Goal: Task Accomplishment & Management: Use online tool/utility

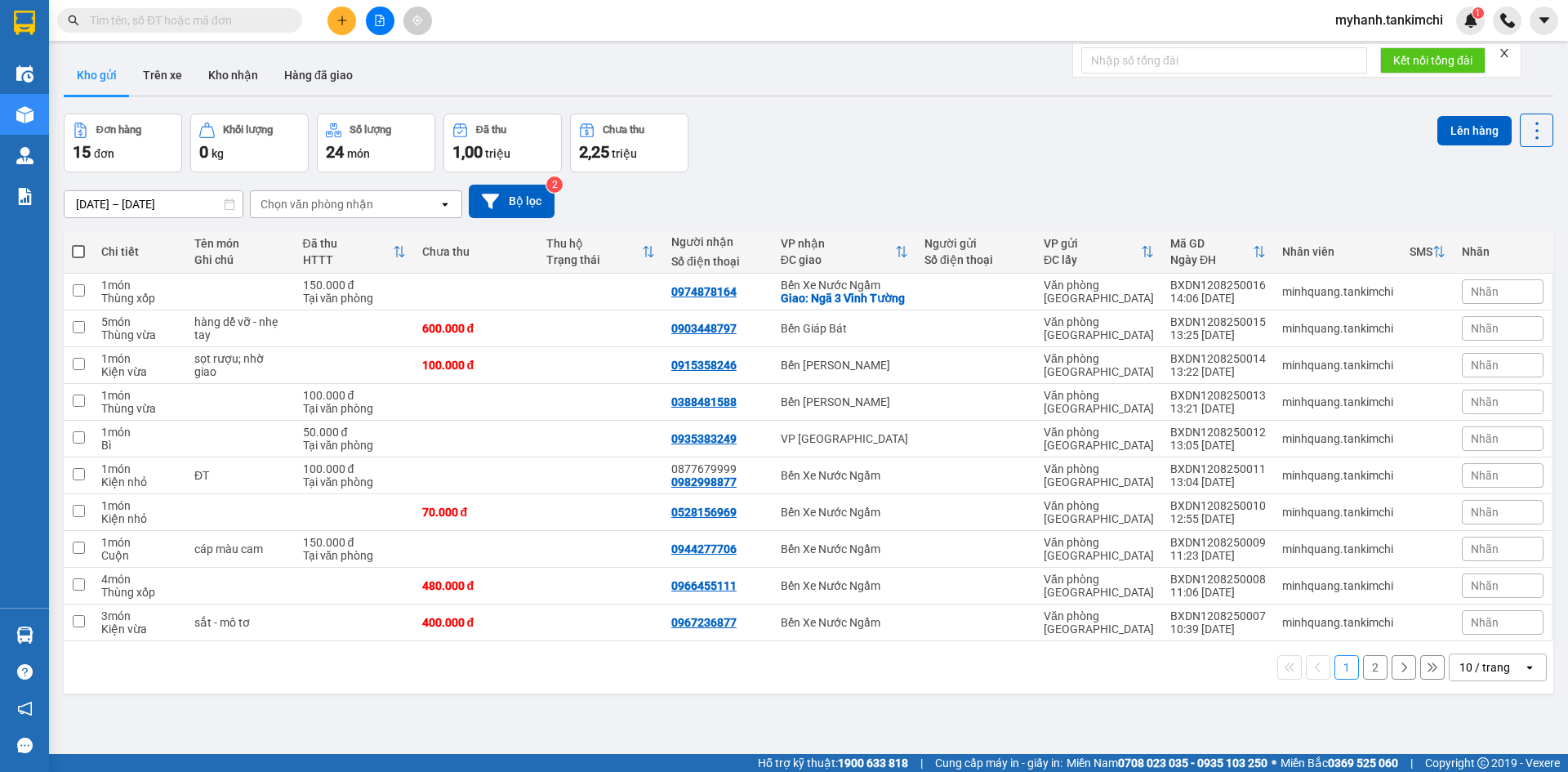
click at [225, 28] on input "text" at bounding box center [186, 20] width 192 height 18
click at [227, 25] on input "text" at bounding box center [186, 20] width 192 height 18
click at [225, 16] on input "text" at bounding box center [186, 20] width 192 height 18
click at [169, 20] on input "text" at bounding box center [186, 20] width 192 height 18
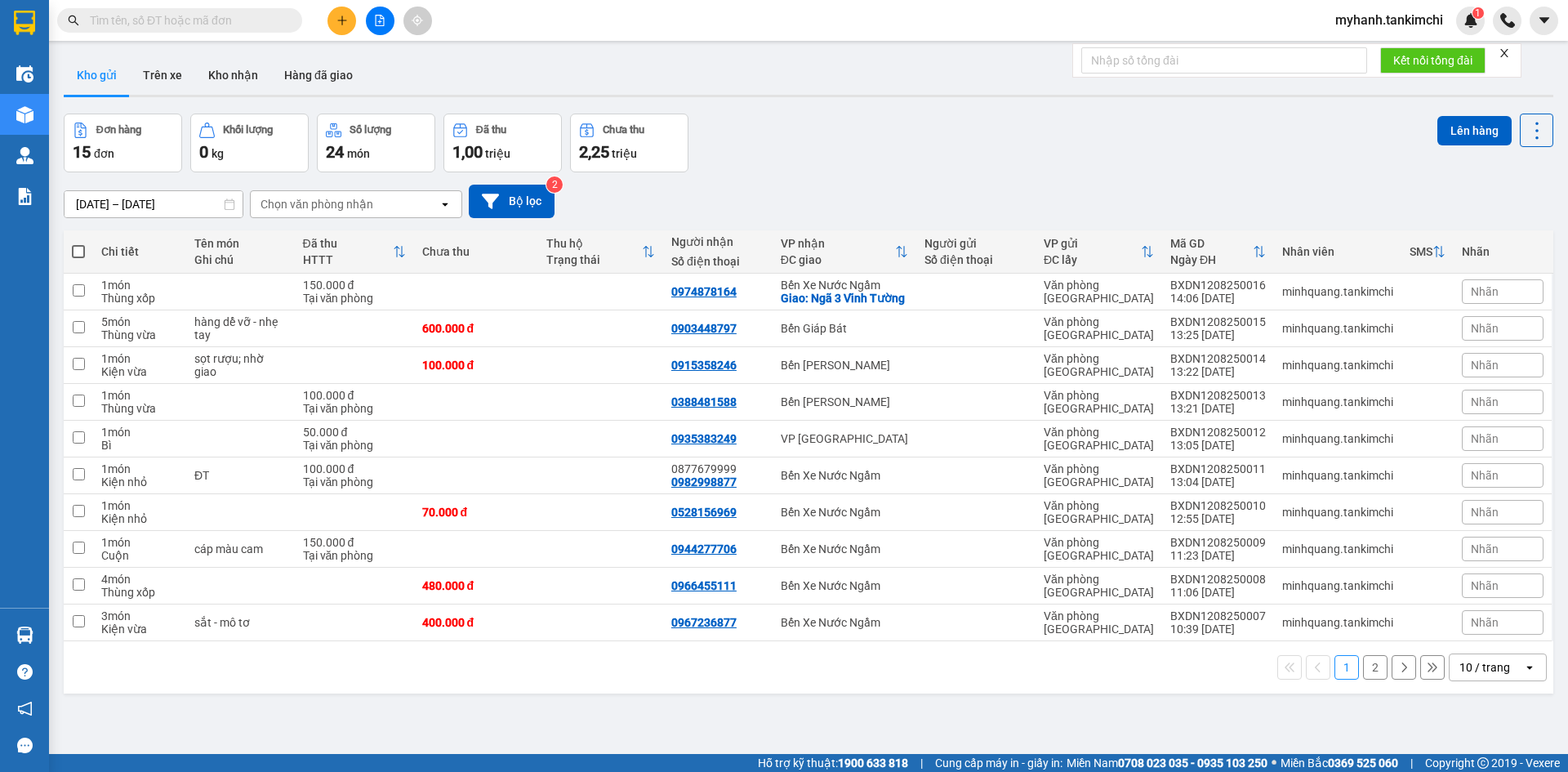
click at [240, 25] on input "text" at bounding box center [186, 20] width 192 height 18
click at [240, 25] on input "text" at bounding box center [186, 20] width 192 height 18
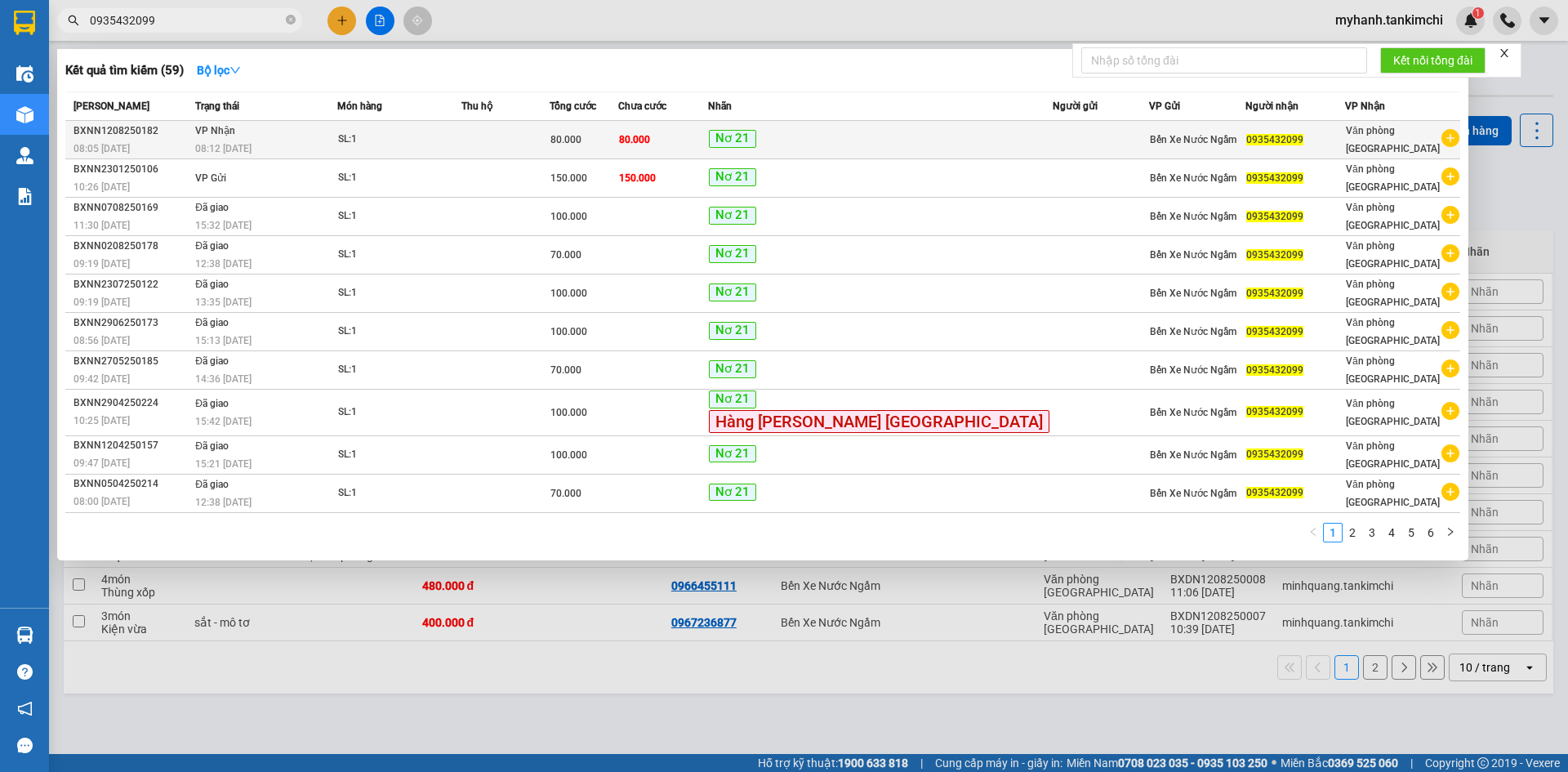
type input "0935432099"
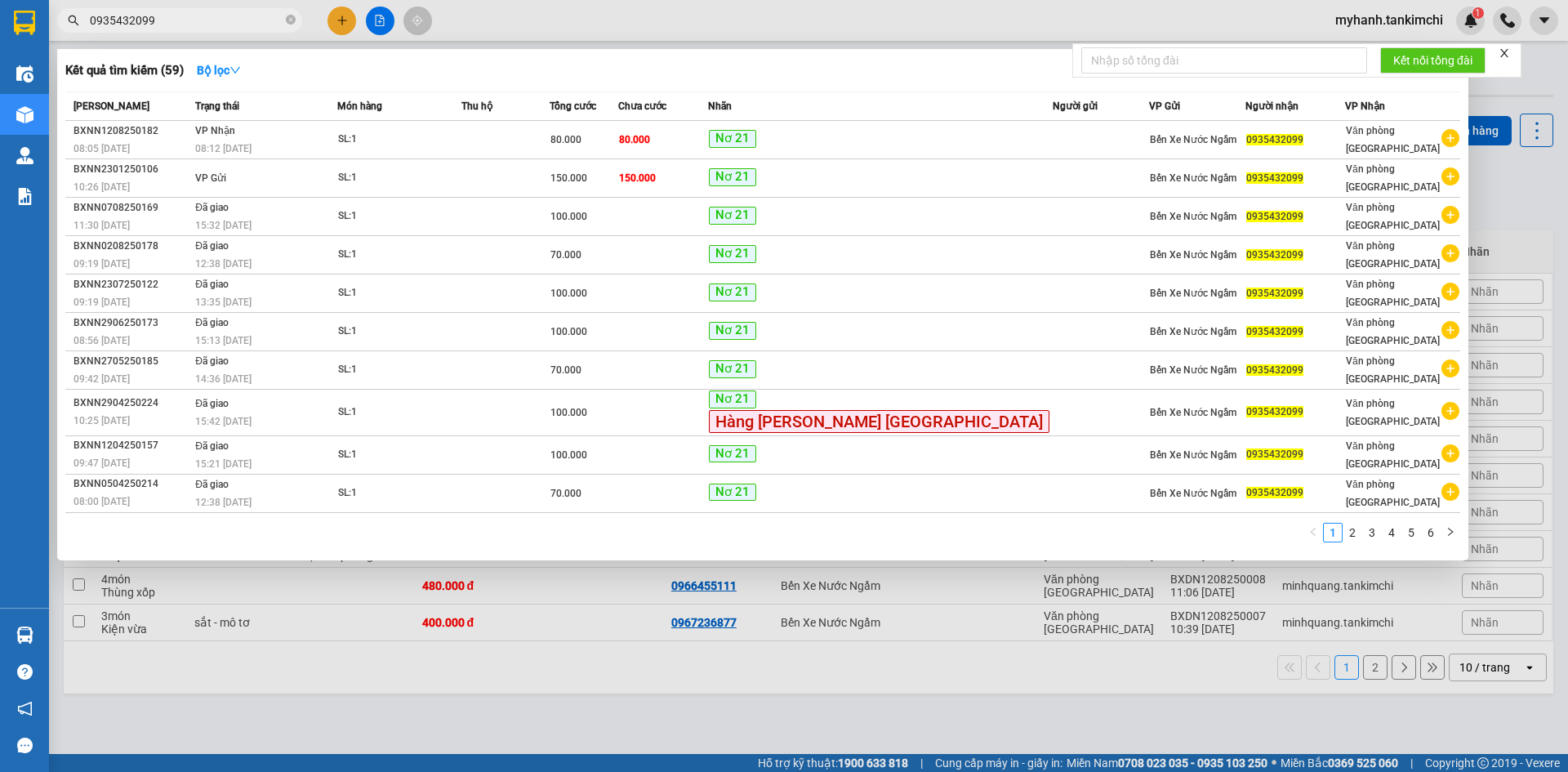
click at [337, 135] on td "[PERSON_NAME] 08:12 [DATE]" at bounding box center [264, 140] width 146 height 38
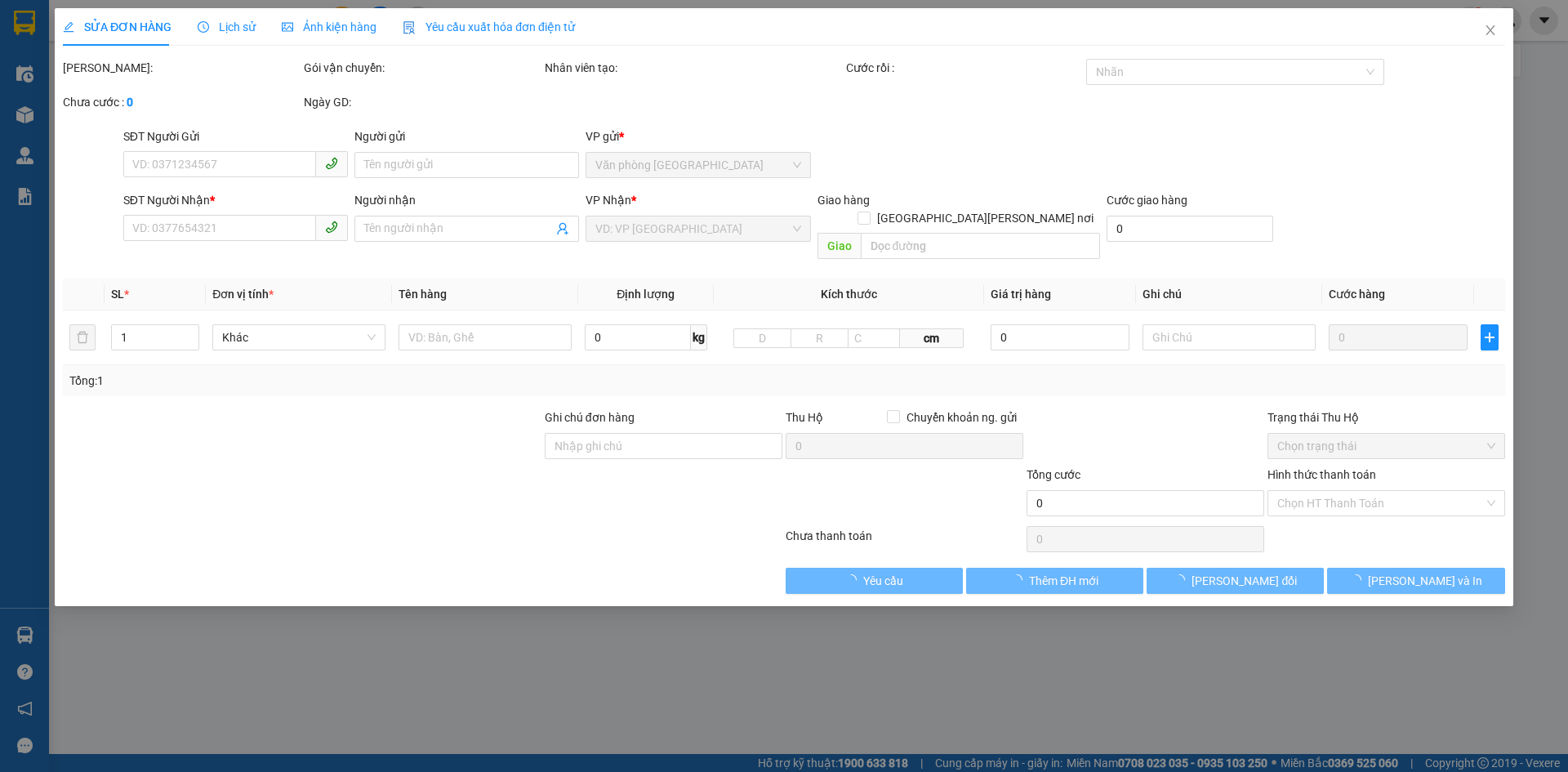
type input "0935432099"
type input "80.000"
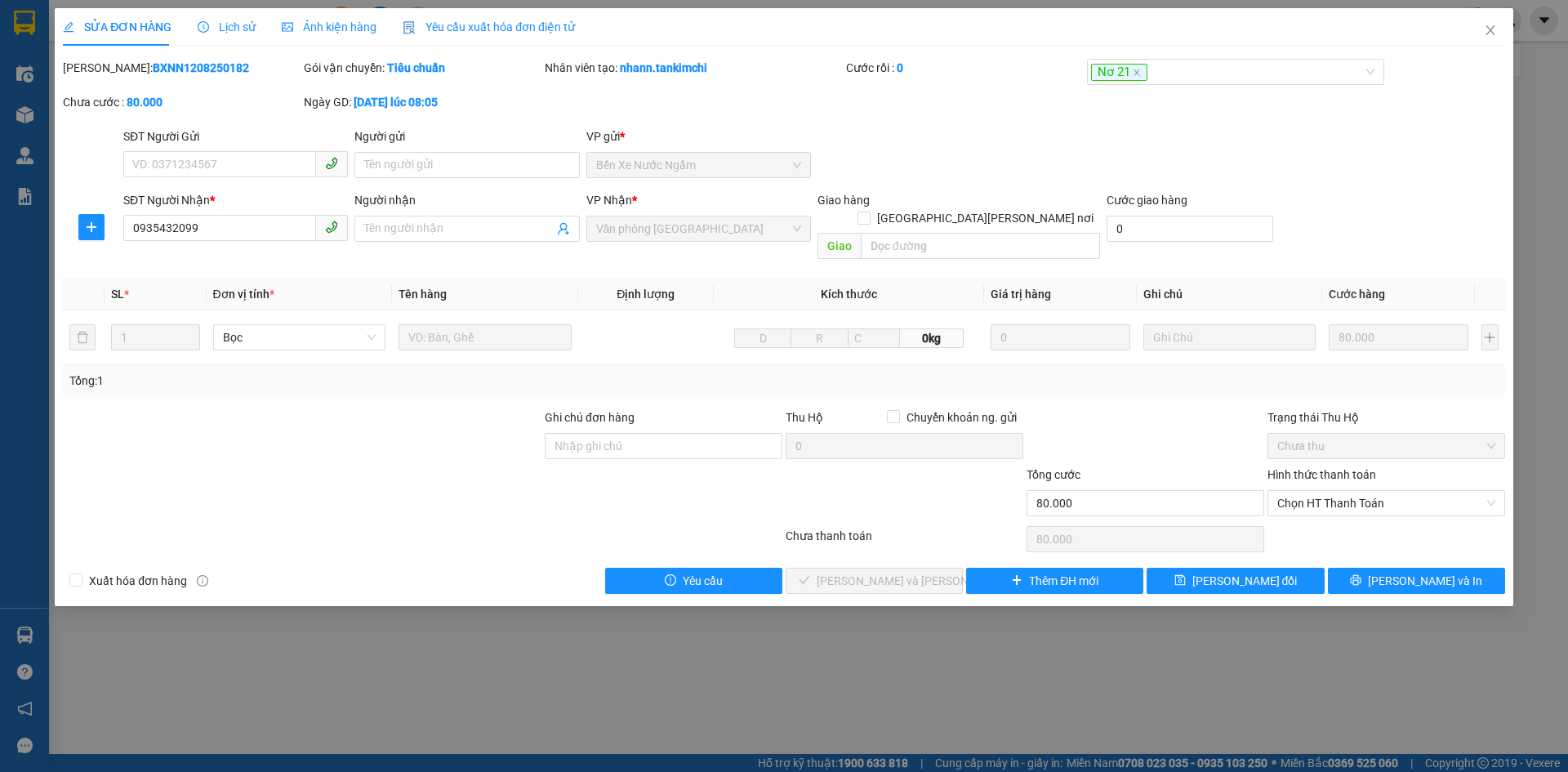
click at [237, 31] on span "Lịch sử" at bounding box center [226, 27] width 58 height 13
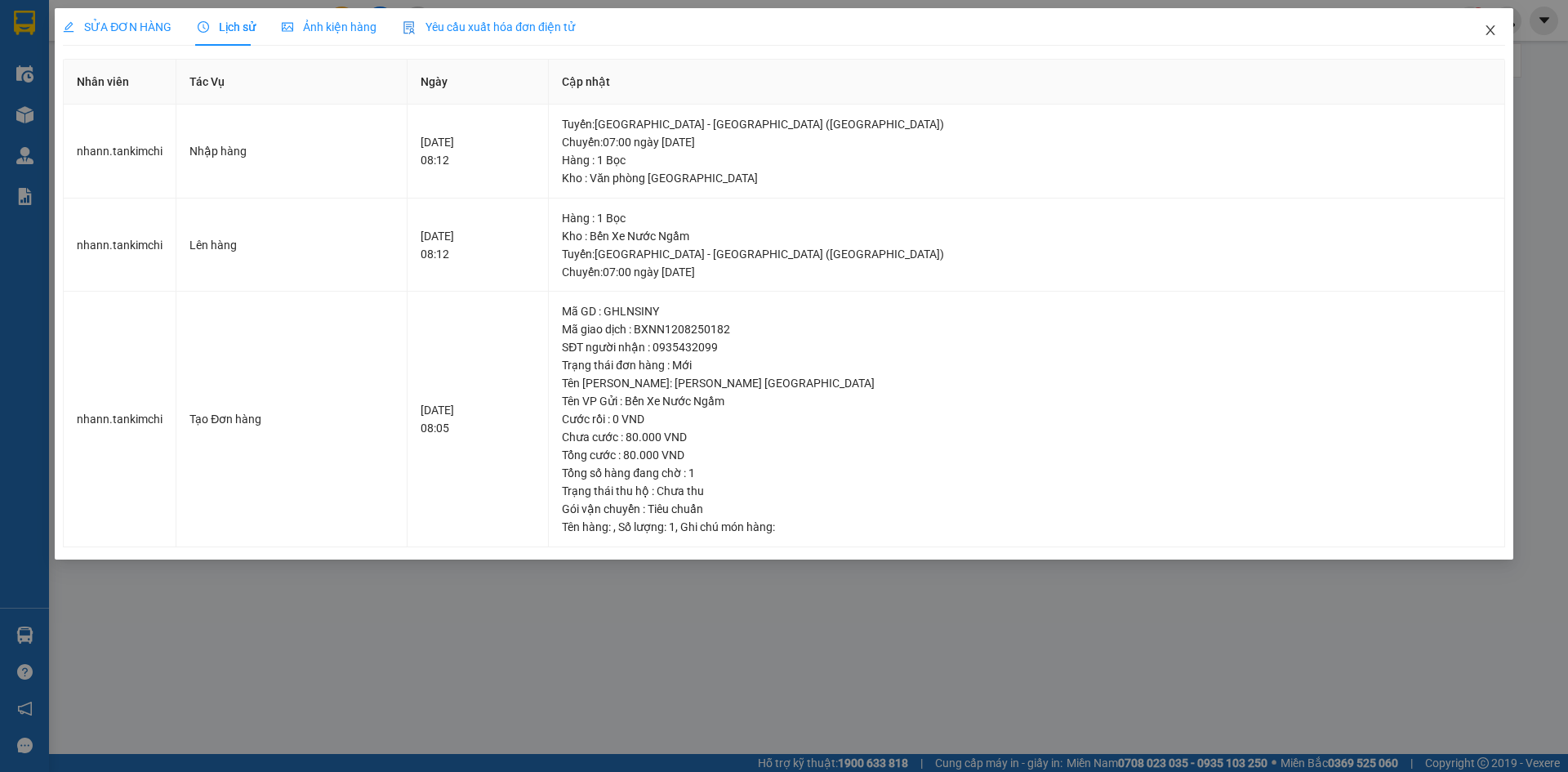
drag, startPoint x: 1486, startPoint y: 29, endPoint x: 1493, endPoint y: 1, distance: 28.9
click at [1484, 24] on span "Close" at bounding box center [1490, 30] width 45 height 45
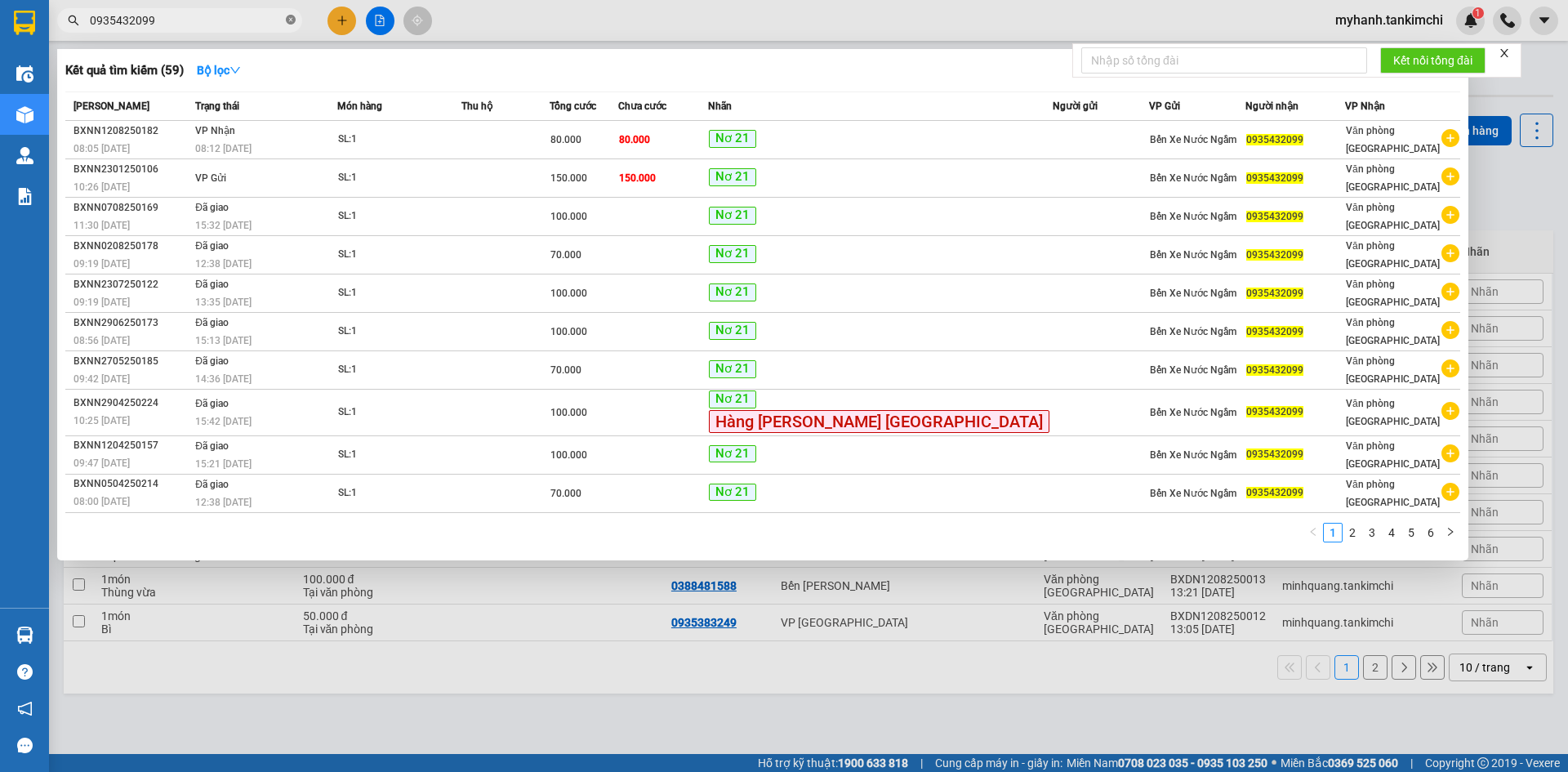
click at [294, 21] on icon "close-circle" at bounding box center [290, 20] width 10 height 10
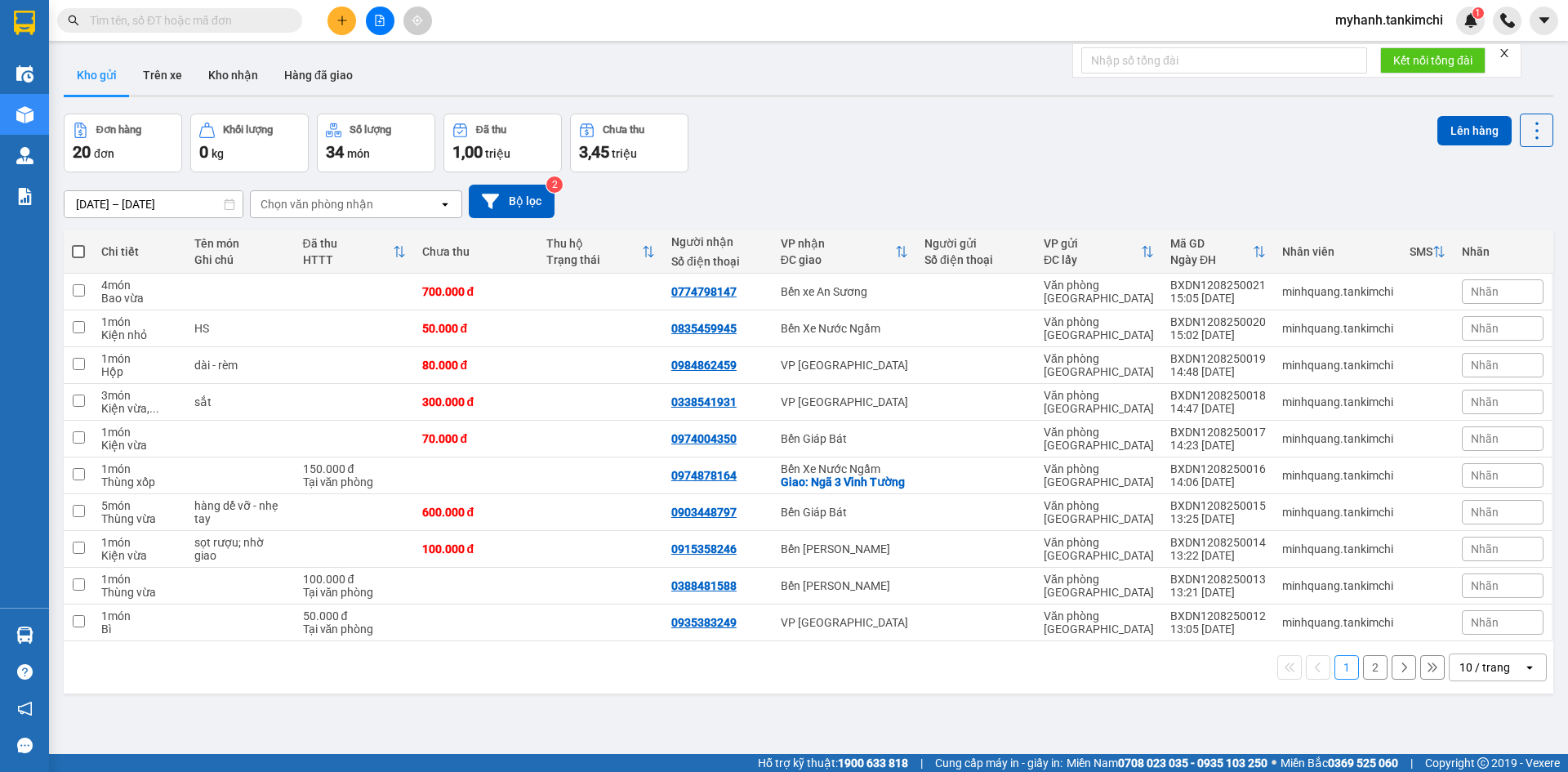
drag, startPoint x: 213, startPoint y: 17, endPoint x: 210, endPoint y: 4, distance: 13.3
click at [213, 16] on input "text" at bounding box center [186, 20] width 192 height 18
click at [239, 18] on input "text" at bounding box center [186, 20] width 192 height 18
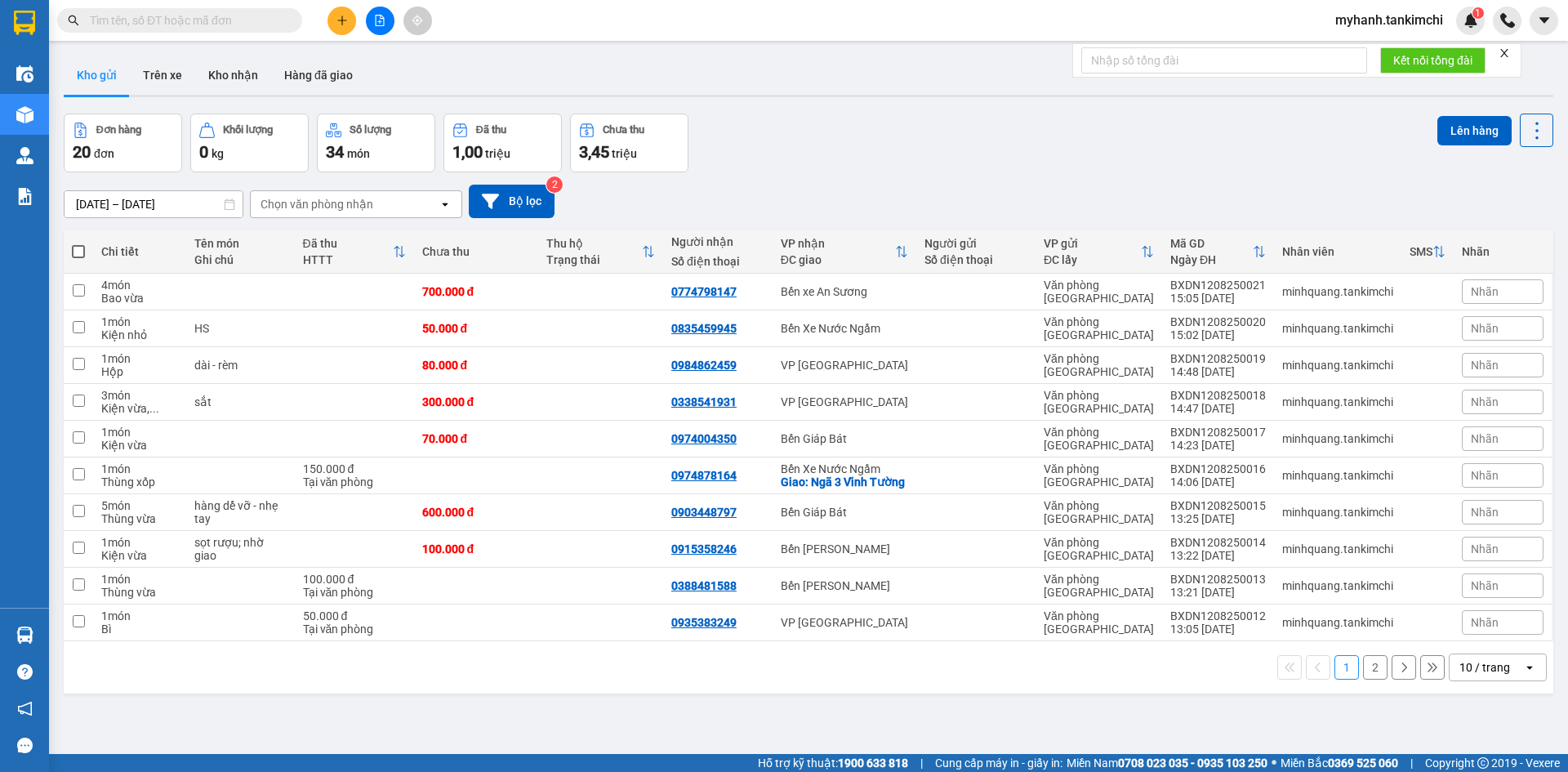
click at [239, 18] on input "text" at bounding box center [186, 20] width 192 height 18
drag, startPoint x: 221, startPoint y: 21, endPoint x: 210, endPoint y: 9, distance: 16.3
click at [213, 13] on input "text" at bounding box center [186, 20] width 192 height 18
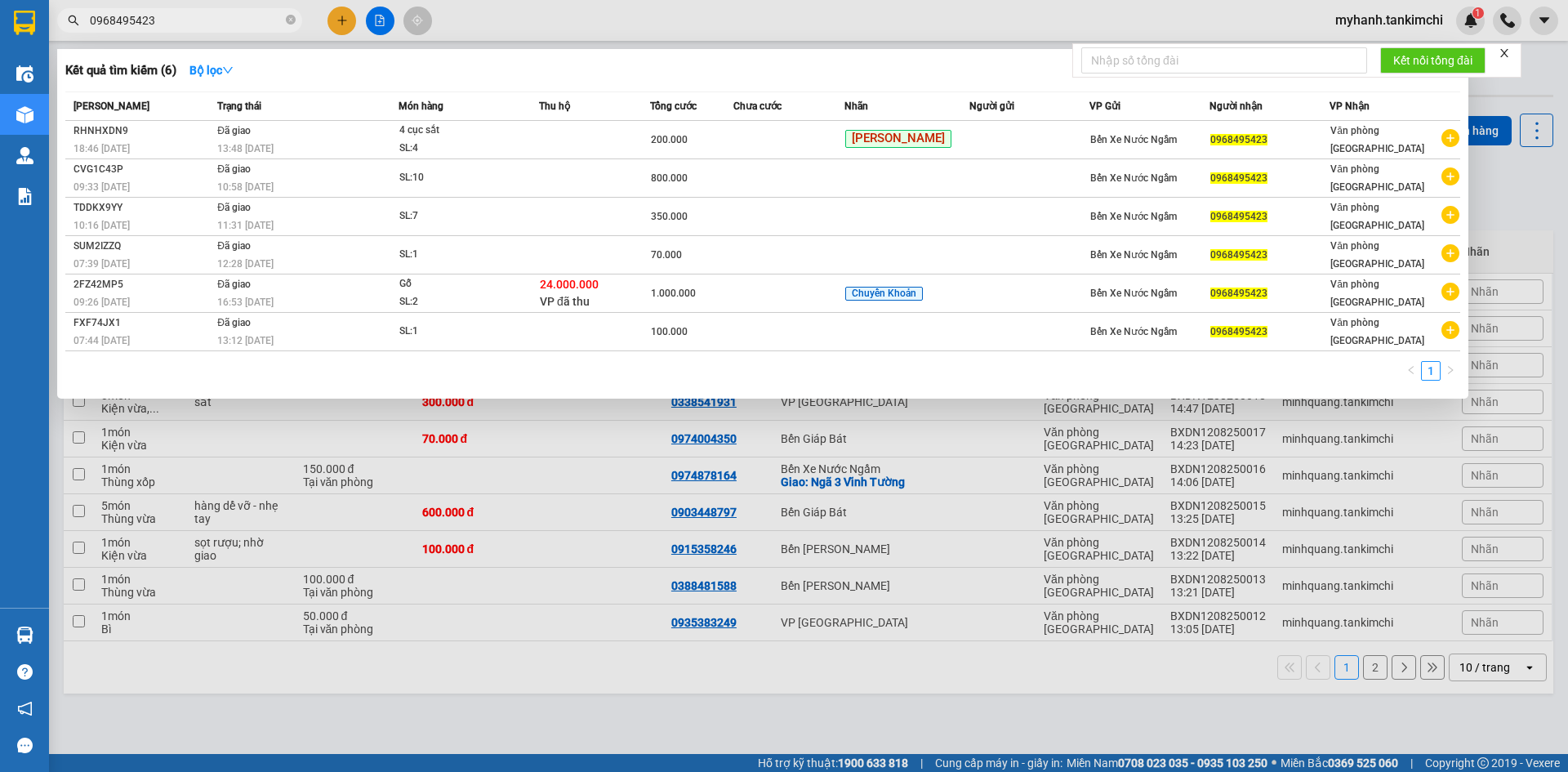
type input "0968495423"
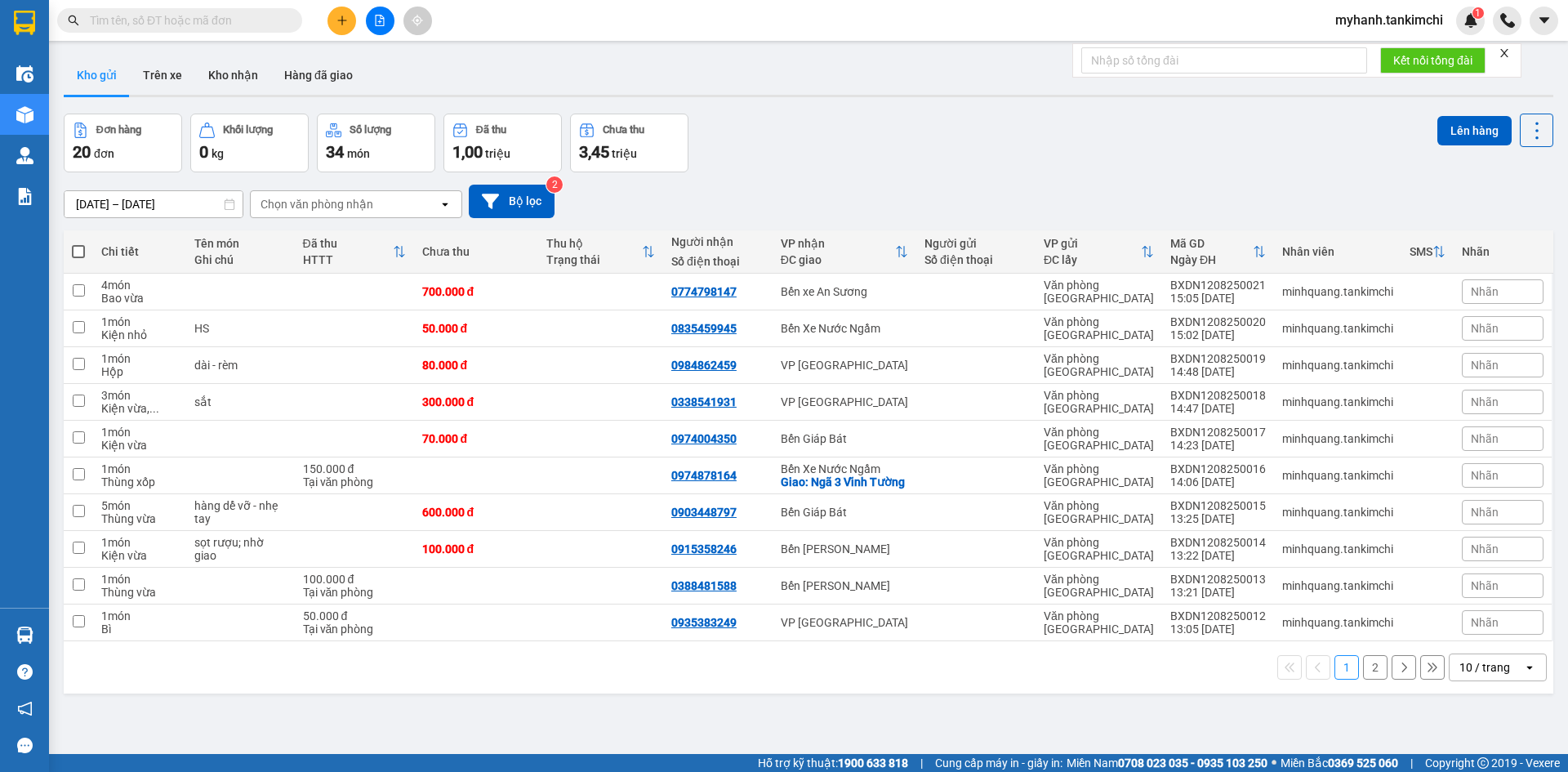
click at [240, 17] on input "text" at bounding box center [186, 20] width 192 height 18
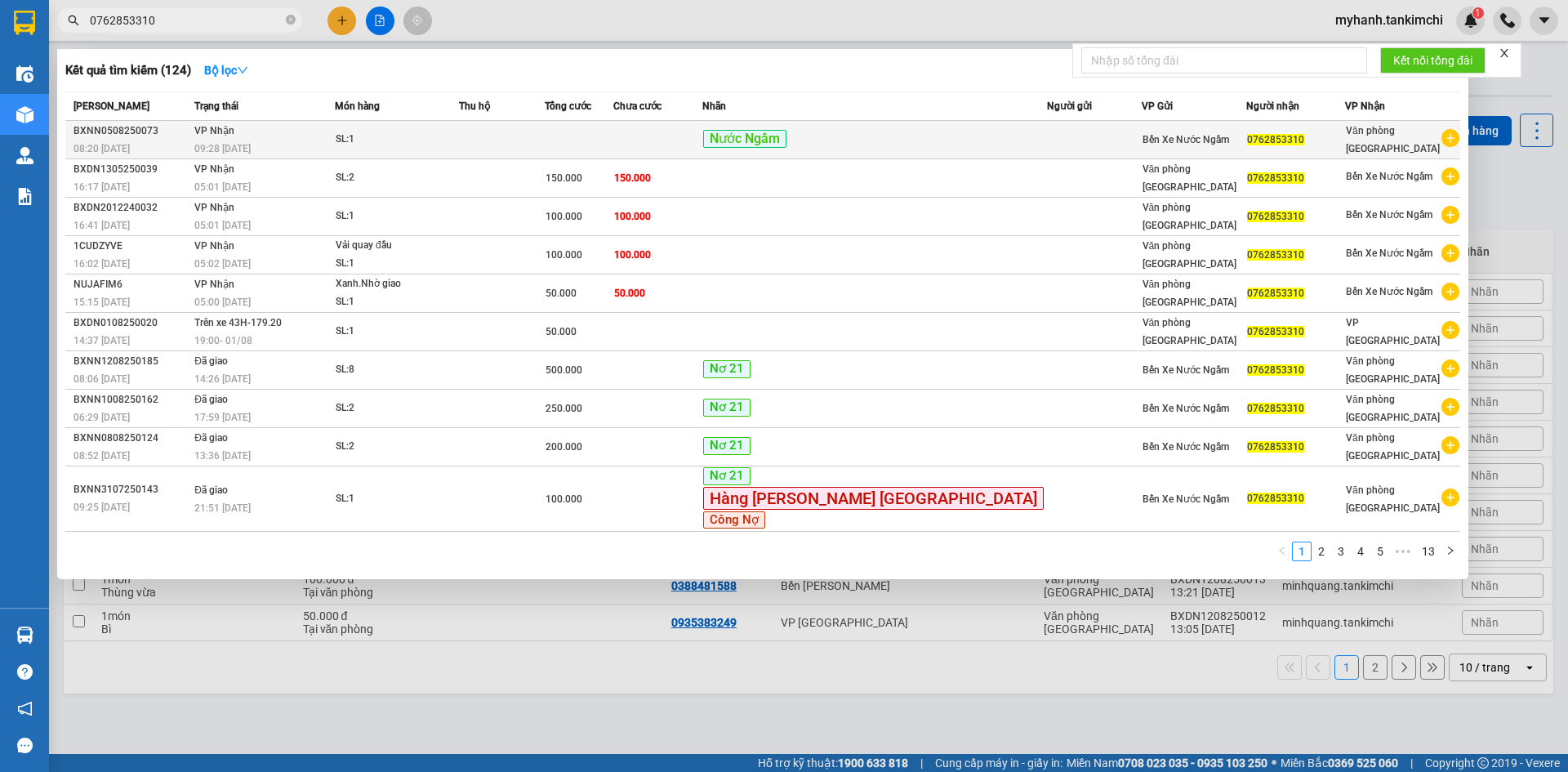
type input "0762853310"
click at [335, 135] on td "[PERSON_NAME] 09:28 [DATE]" at bounding box center [263, 140] width 144 height 38
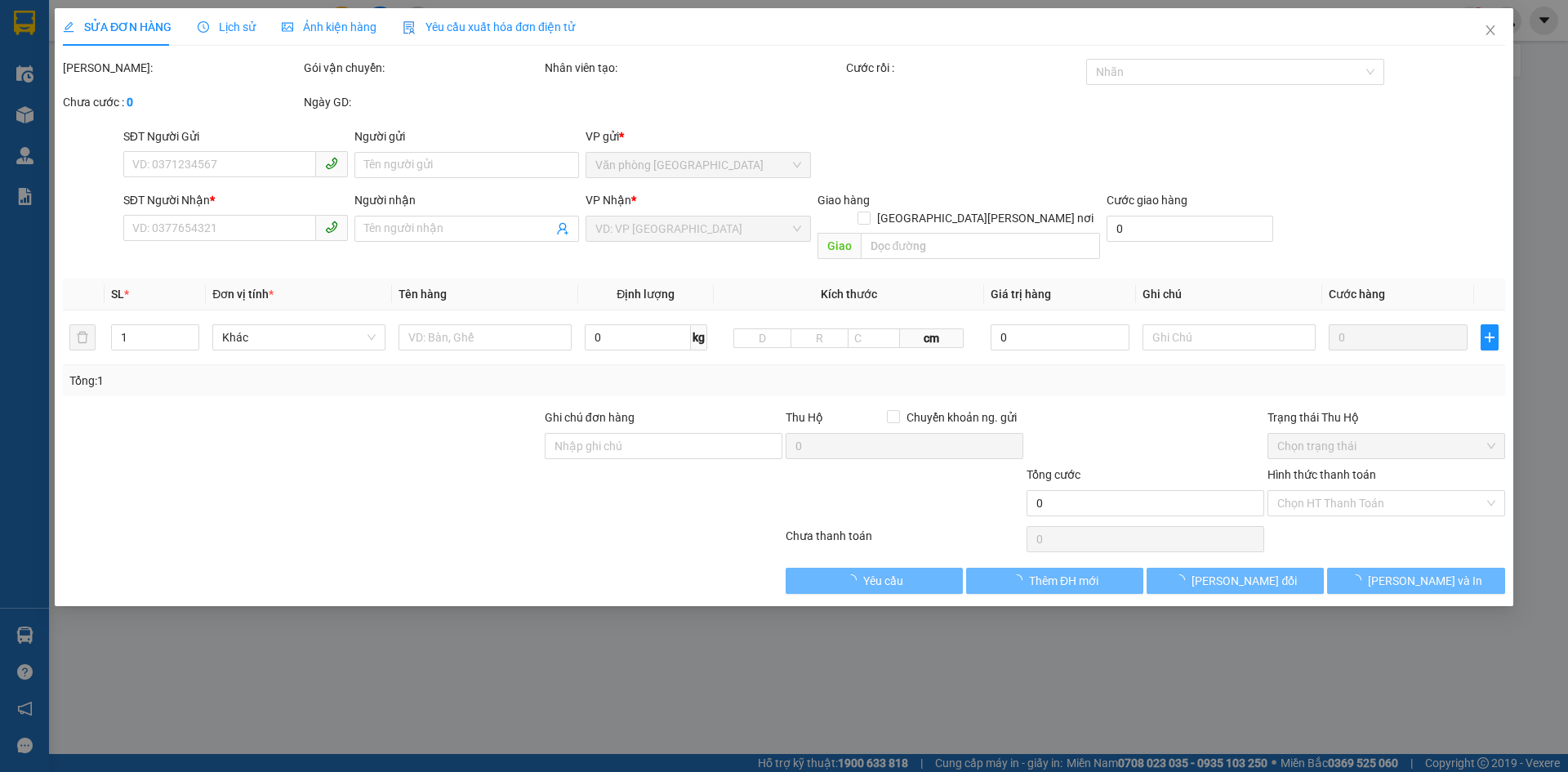
type input "0762853310"
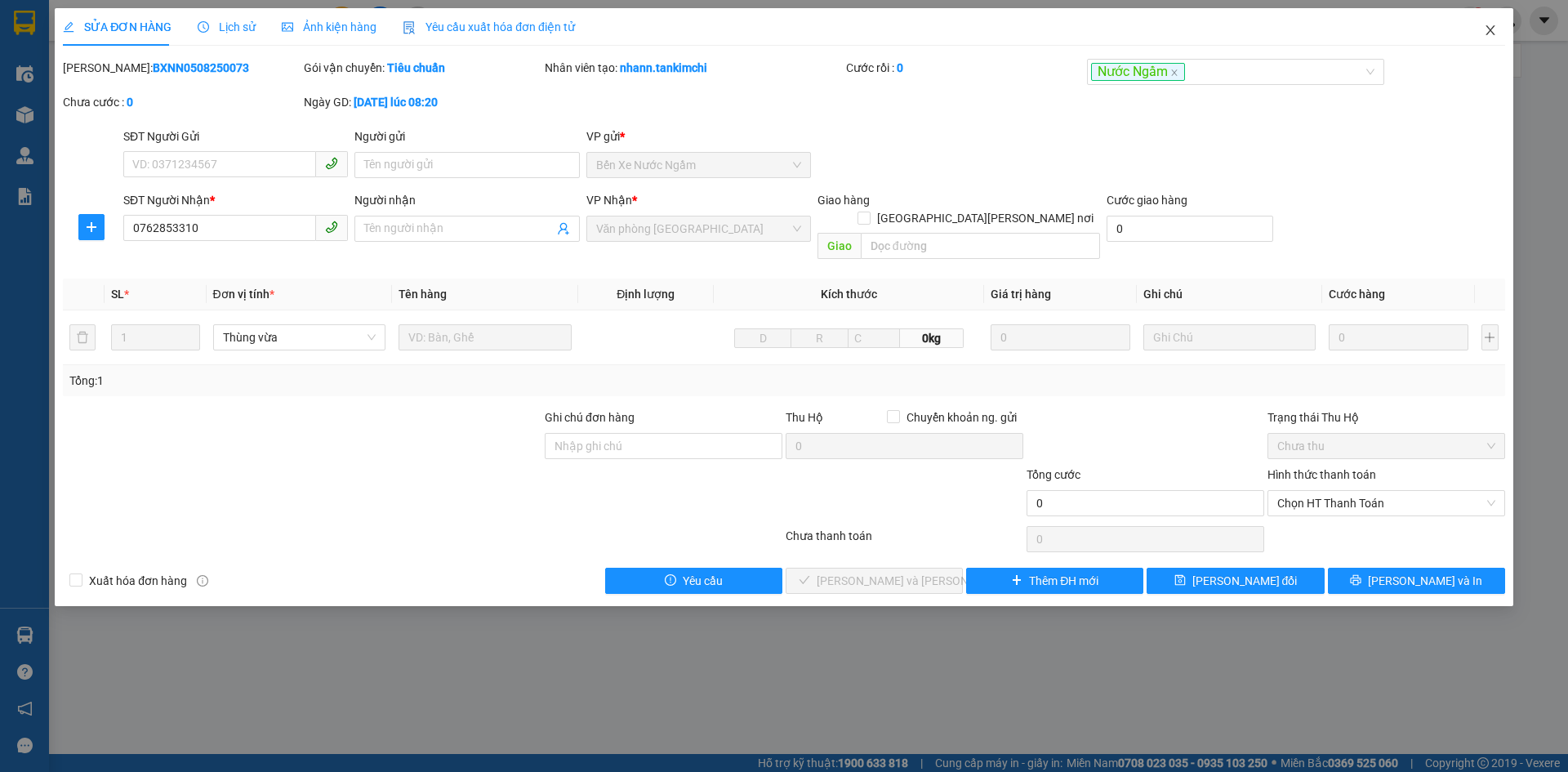
click at [1483, 29] on icon "close" at bounding box center [1490, 30] width 13 height 13
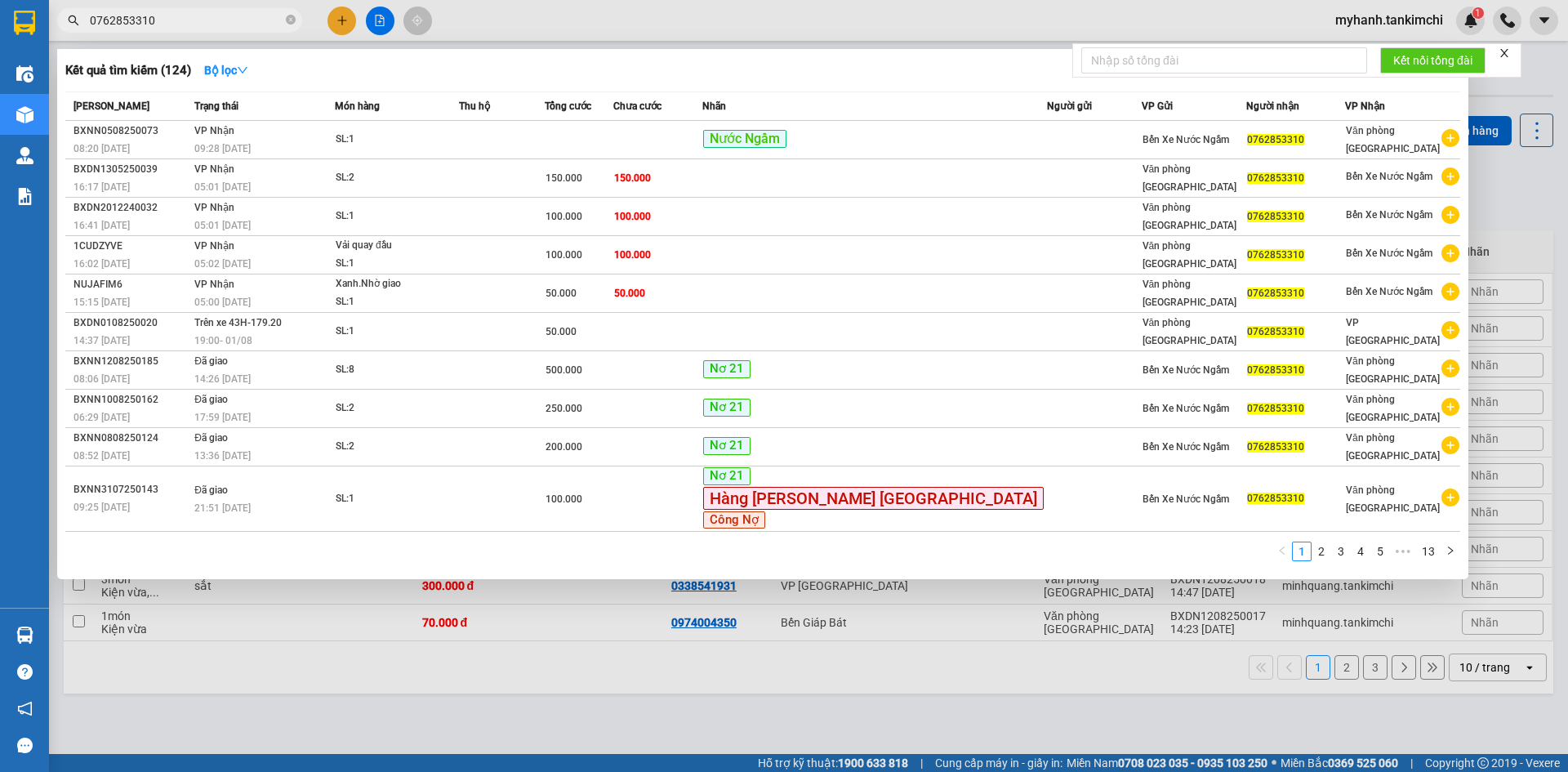
click at [221, 15] on input "0762853310" at bounding box center [186, 20] width 192 height 18
click at [291, 21] on icon "close-circle" at bounding box center [290, 20] width 10 height 10
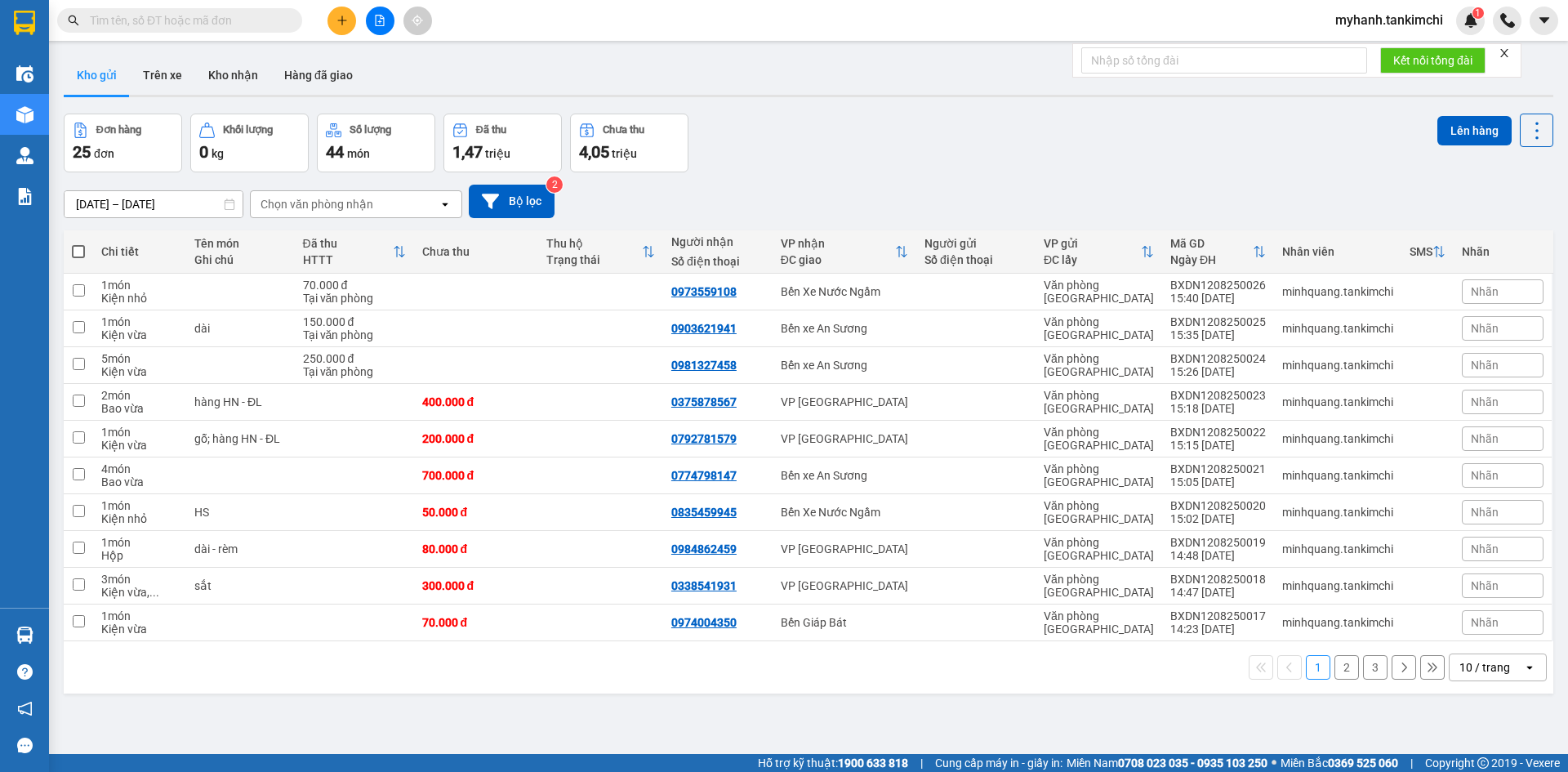
click at [220, 17] on input "text" at bounding box center [186, 20] width 192 height 18
click at [241, 21] on input "text" at bounding box center [186, 20] width 192 height 18
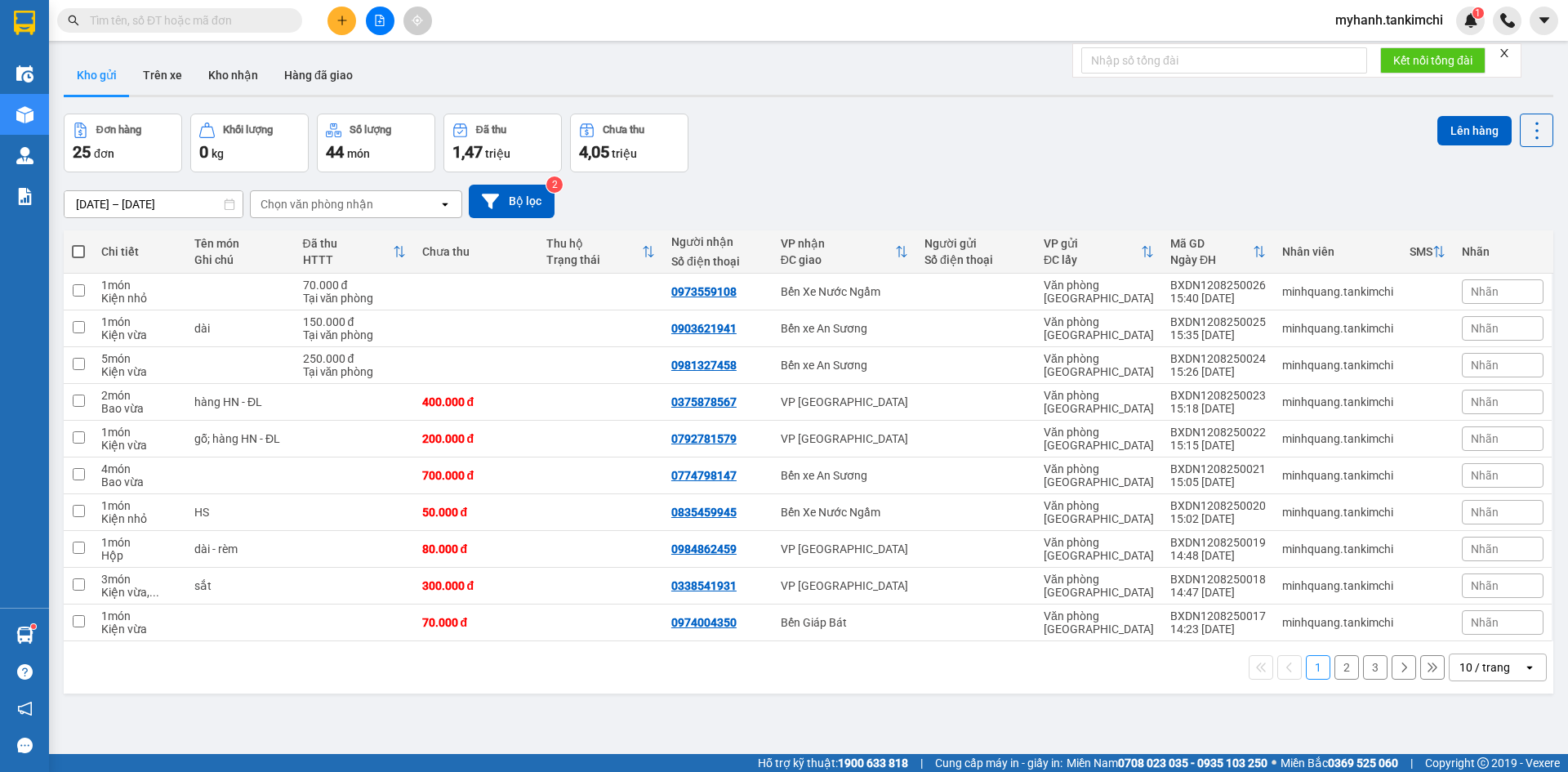
click at [241, 21] on input "text" at bounding box center [186, 20] width 192 height 18
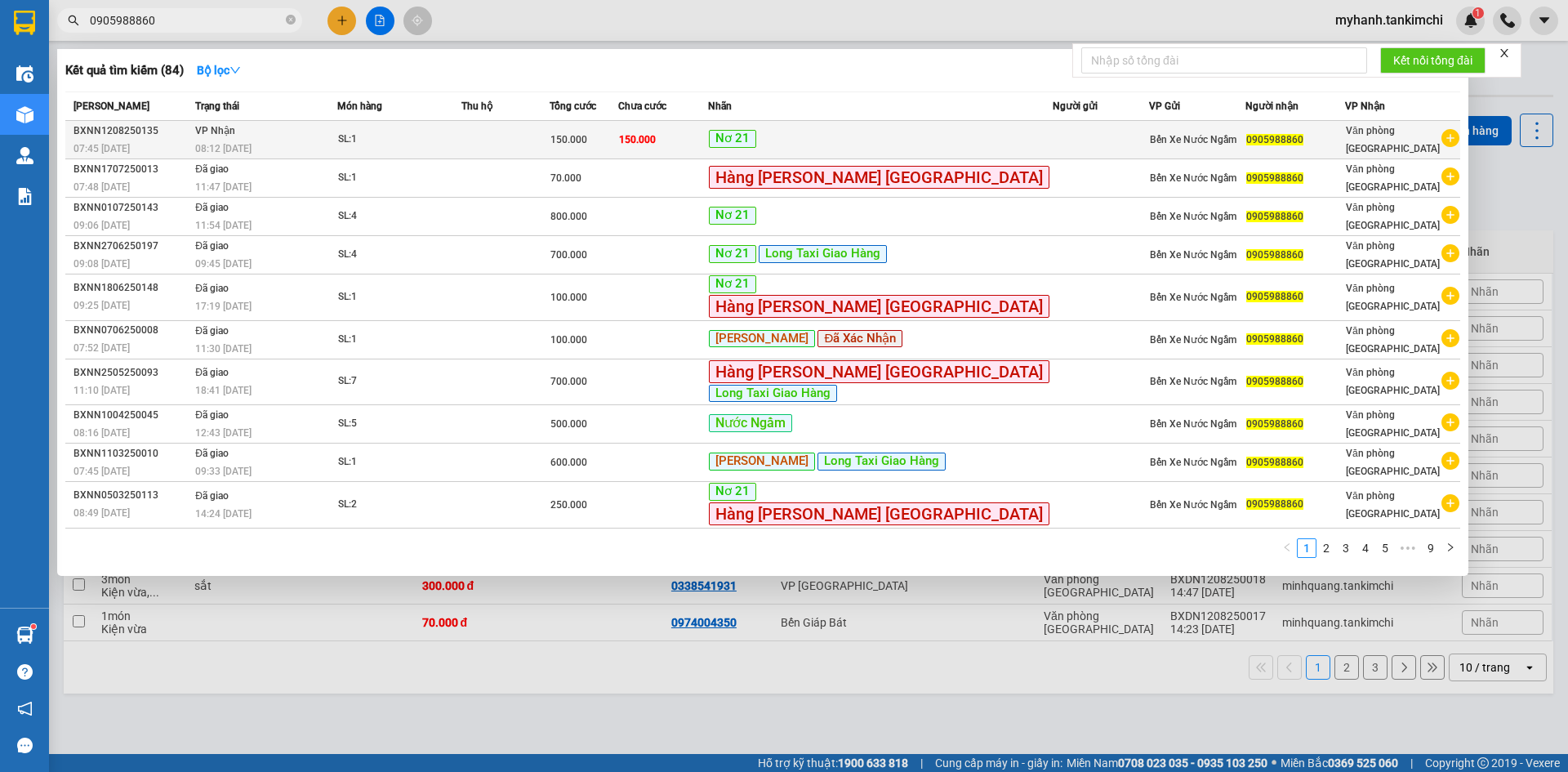
type input "0905988860"
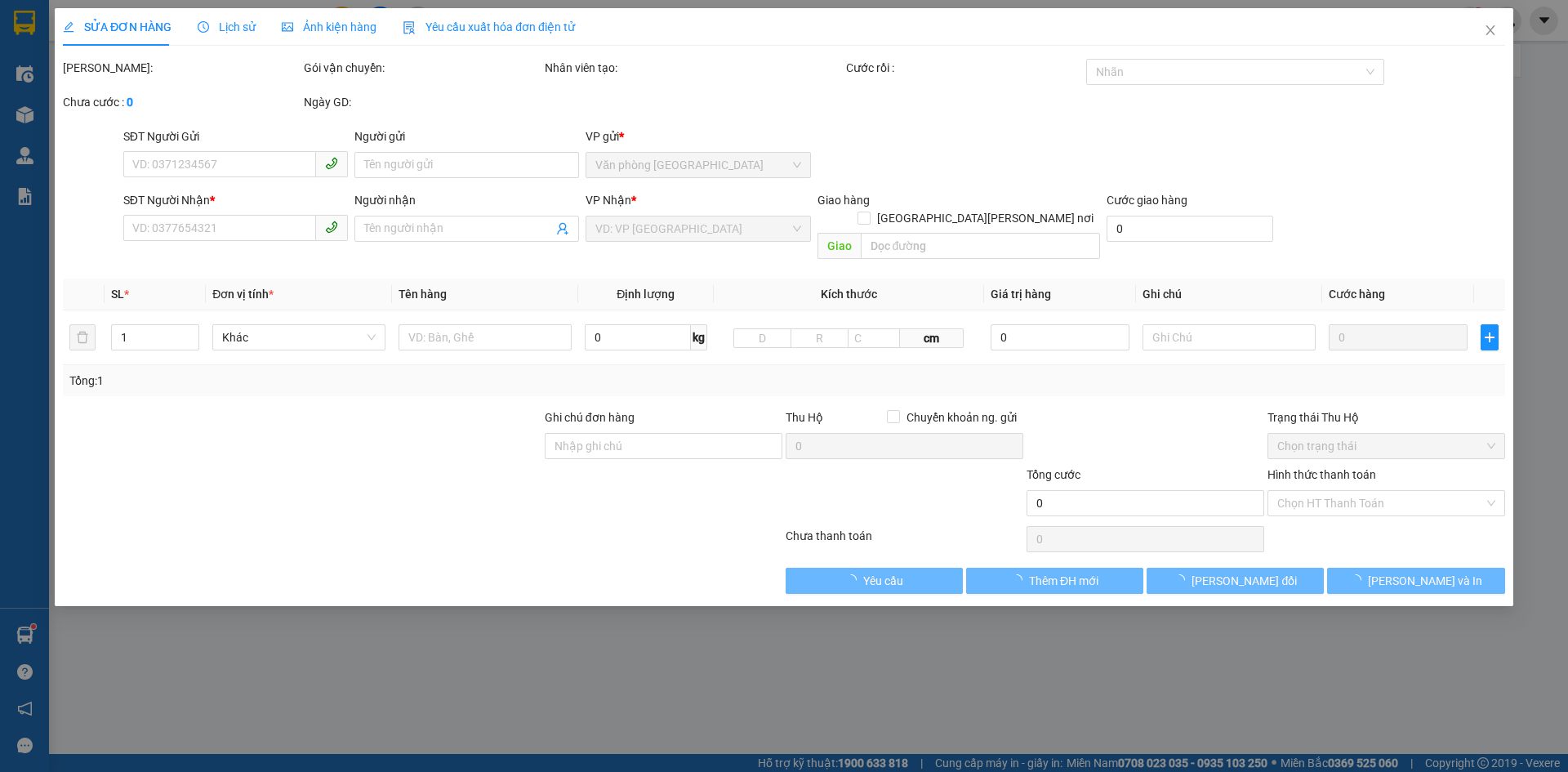
type input "0905988860"
type input "150.000"
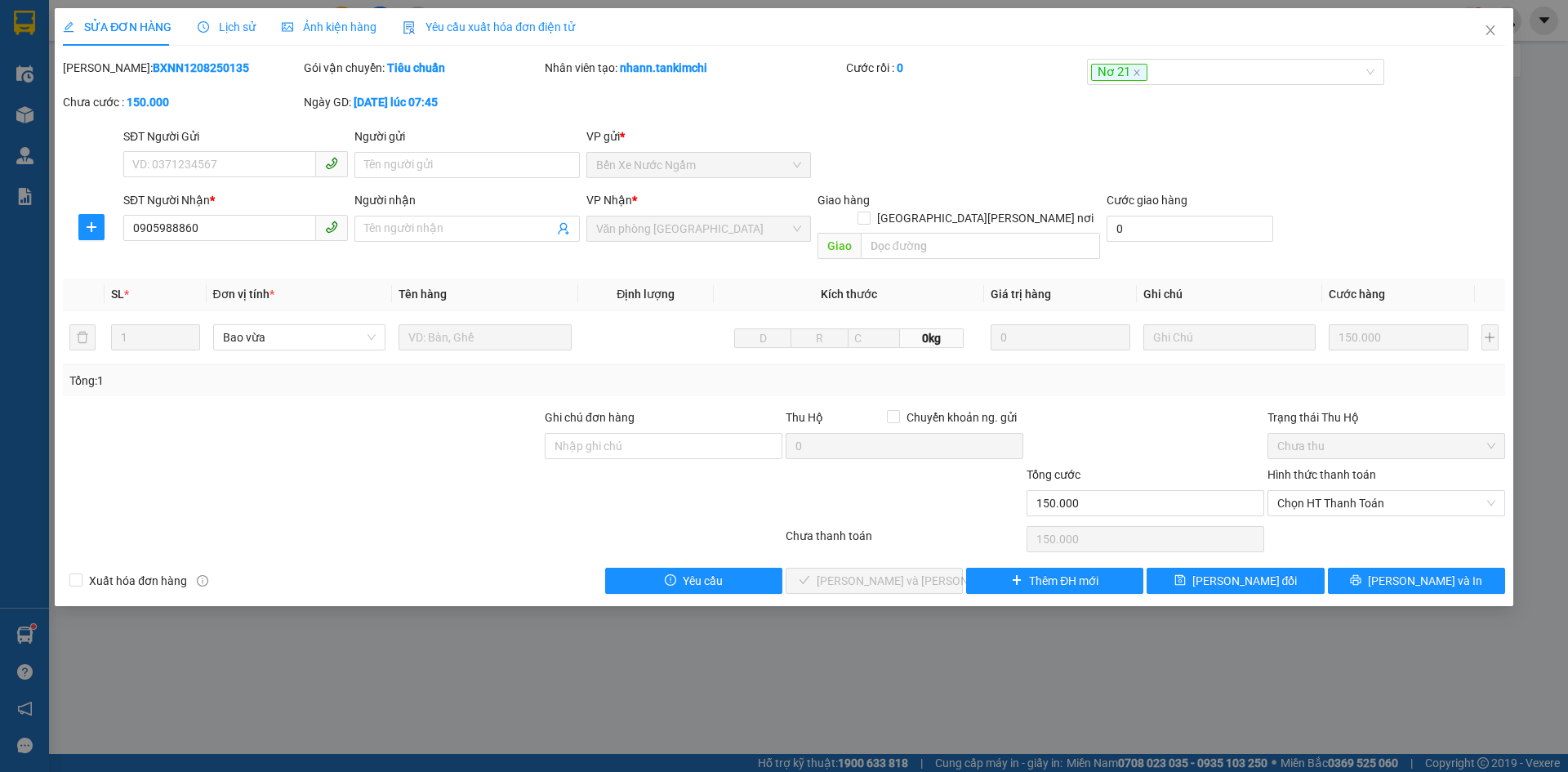
drag, startPoint x: 240, startPoint y: 25, endPoint x: 248, endPoint y: 23, distance: 8.2
click at [245, 24] on span "Lịch sử" at bounding box center [226, 27] width 58 height 13
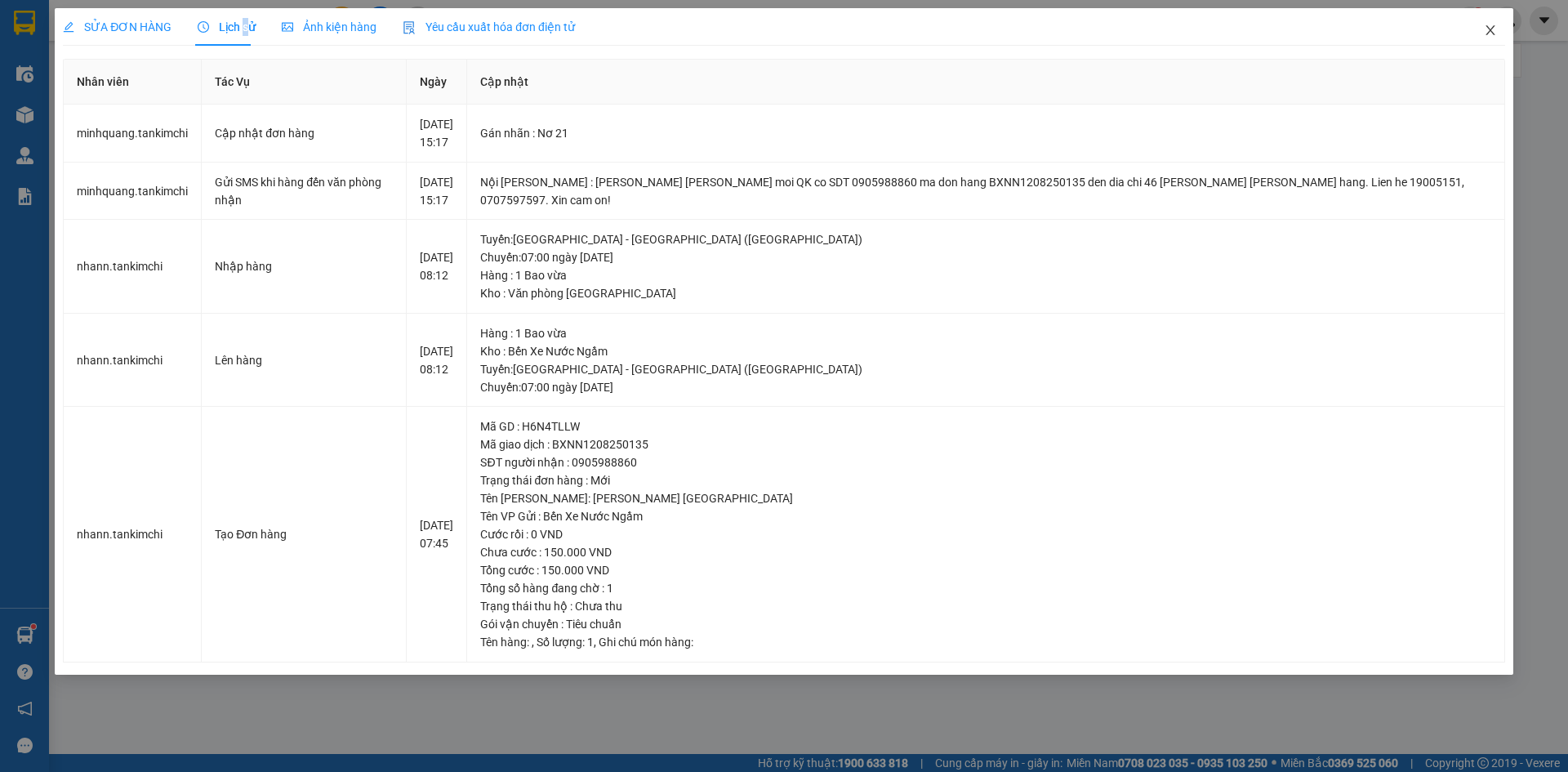
drag, startPoint x: 1489, startPoint y: 29, endPoint x: 1389, endPoint y: 5, distance: 102.8
click at [1484, 28] on icon "close" at bounding box center [1490, 30] width 13 height 13
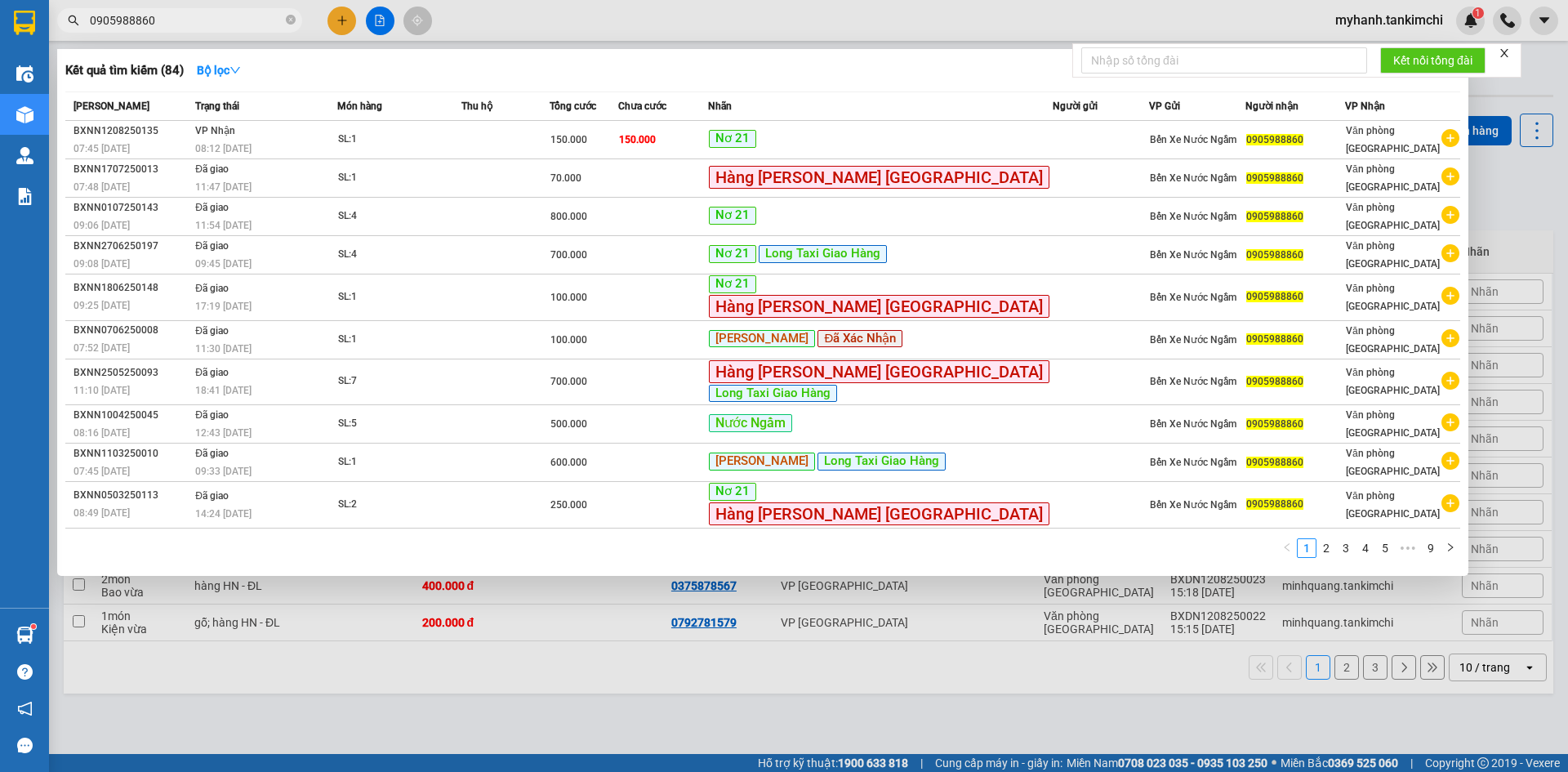
click at [205, 28] on input "0905988860" at bounding box center [186, 20] width 192 height 18
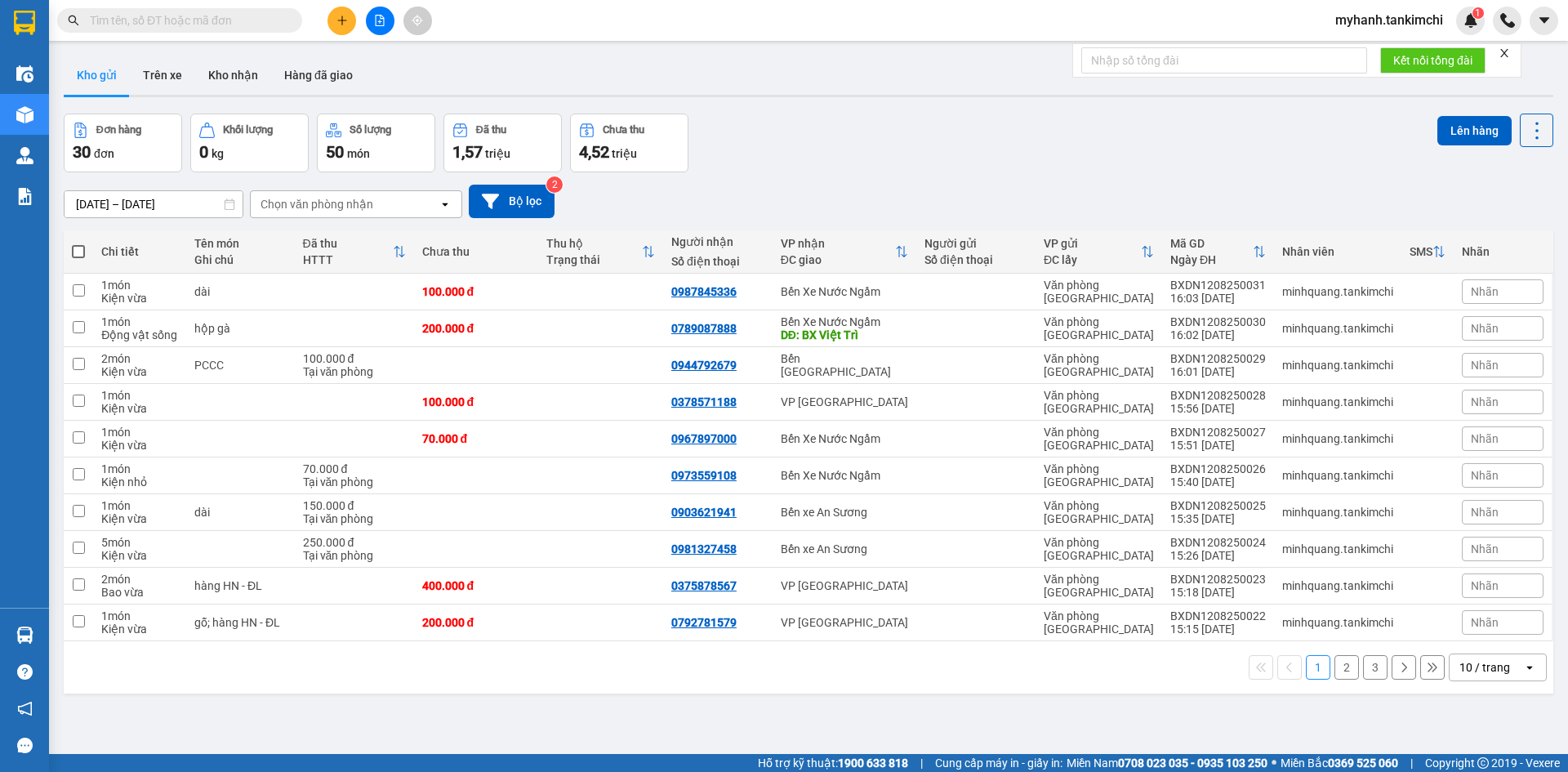
click at [222, 20] on input "text" at bounding box center [186, 20] width 192 height 18
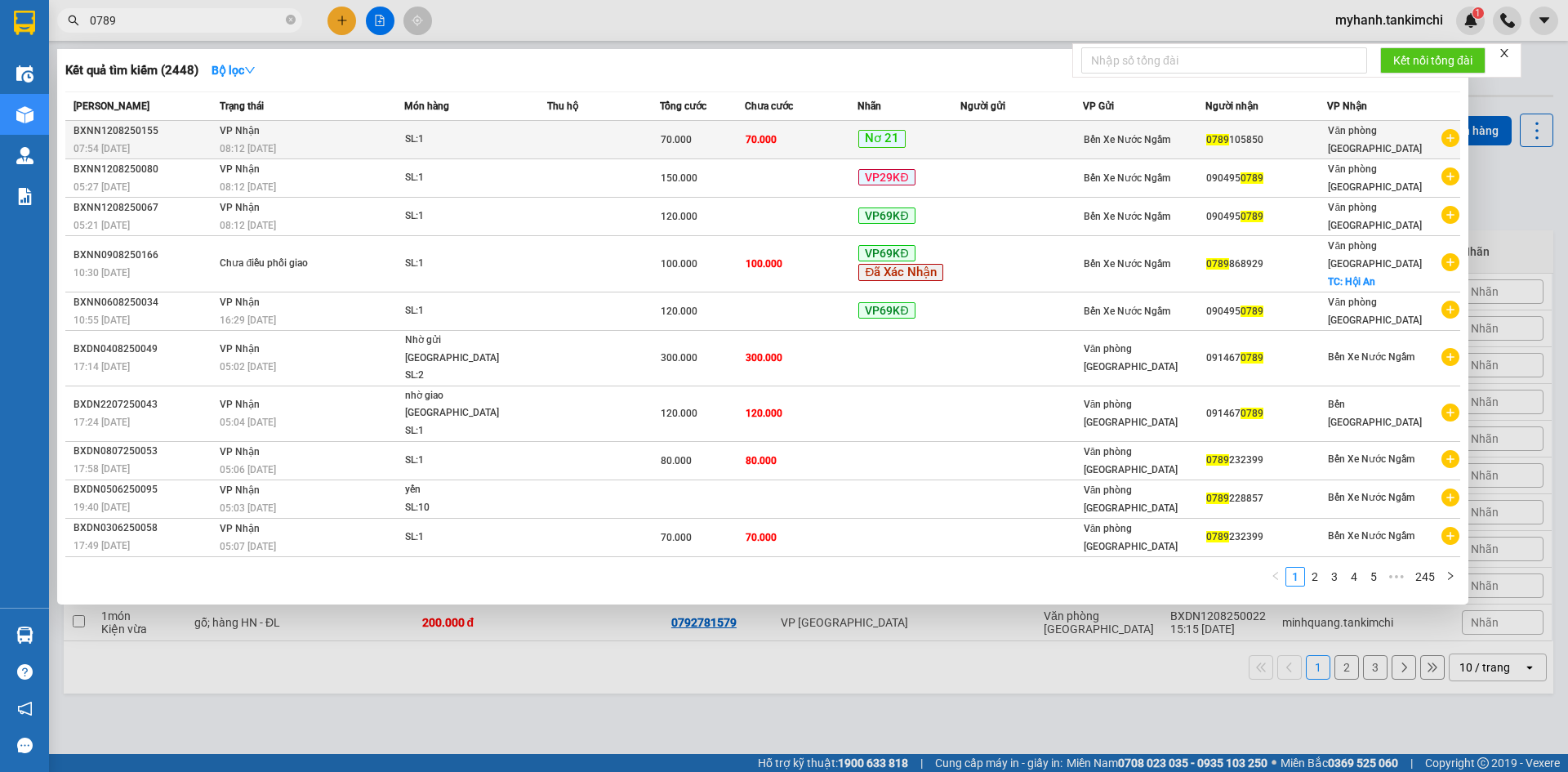
type input "0789"
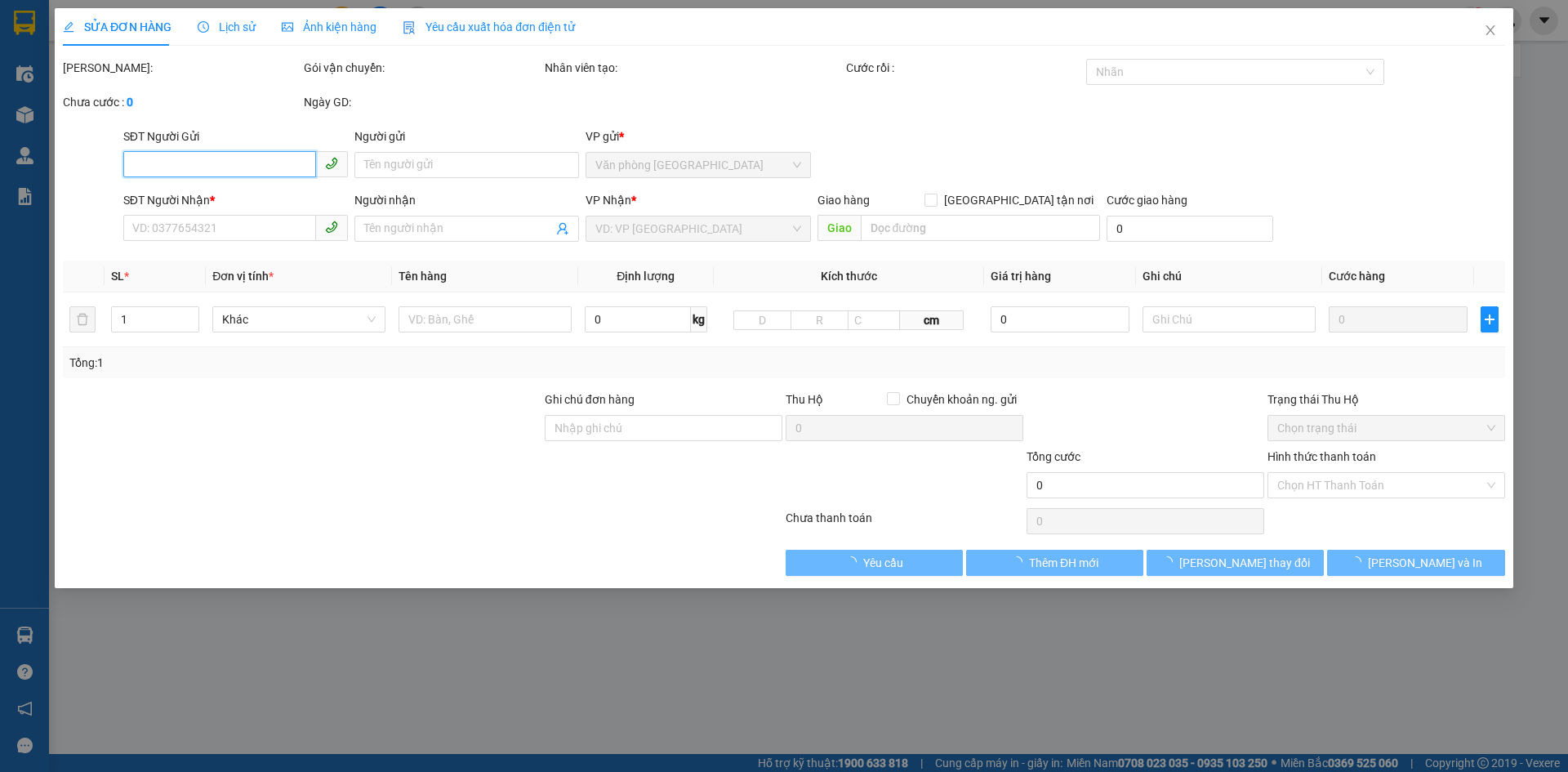
type input "0789105850"
type input "70.000"
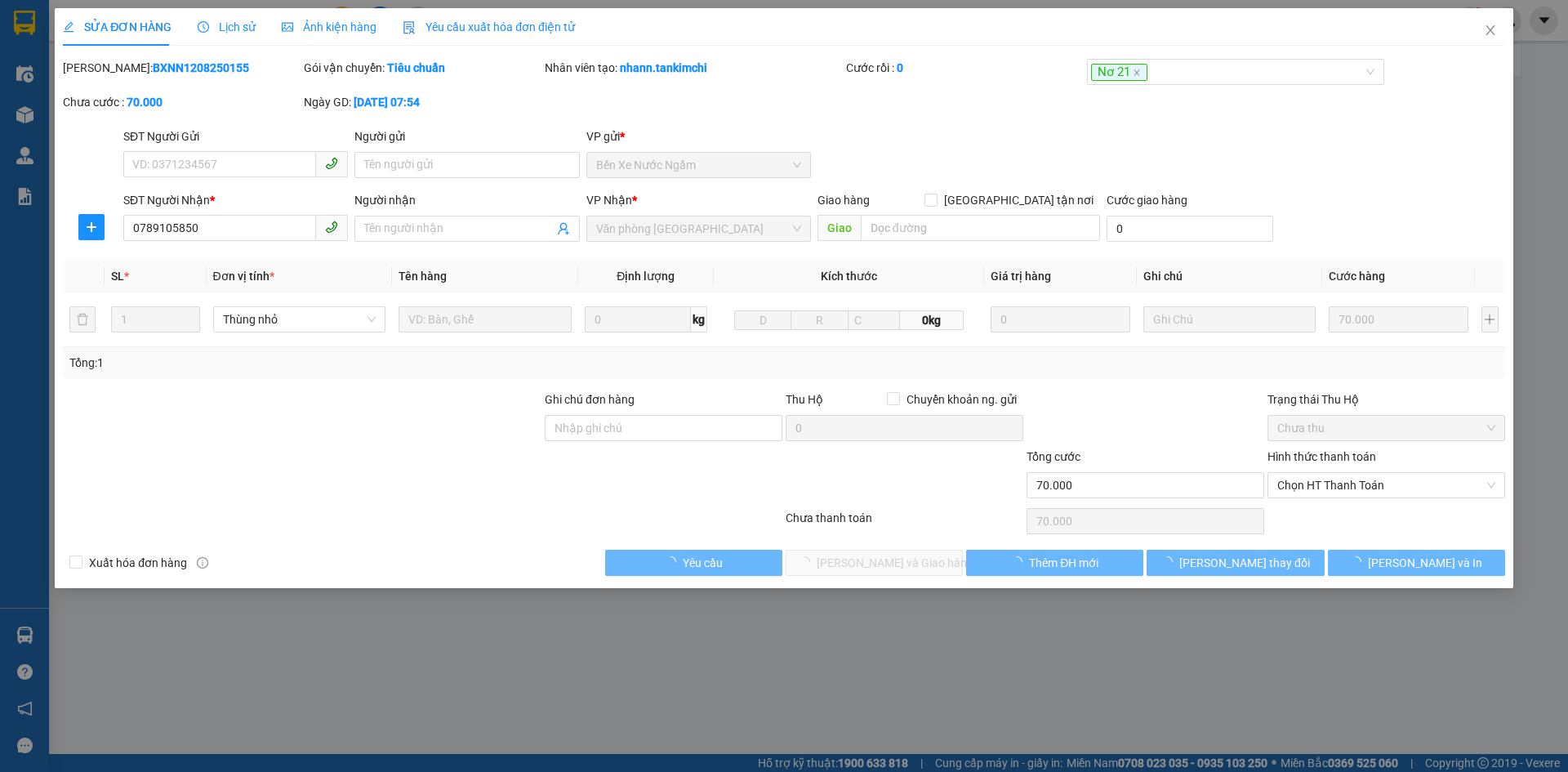
click at [239, 26] on span "Lịch sử" at bounding box center [226, 27] width 58 height 13
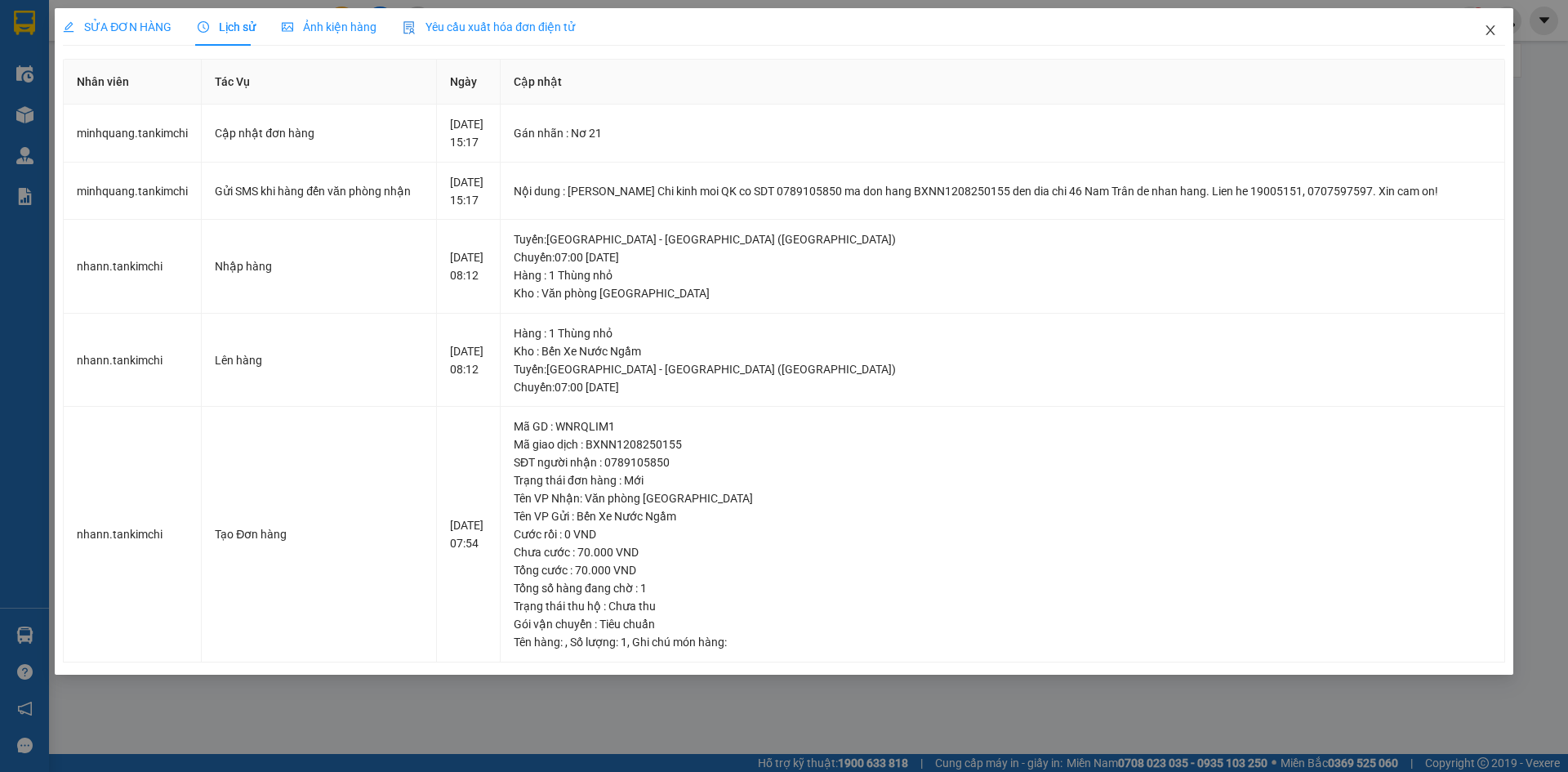
click at [1491, 28] on icon "close" at bounding box center [1490, 30] width 13 height 13
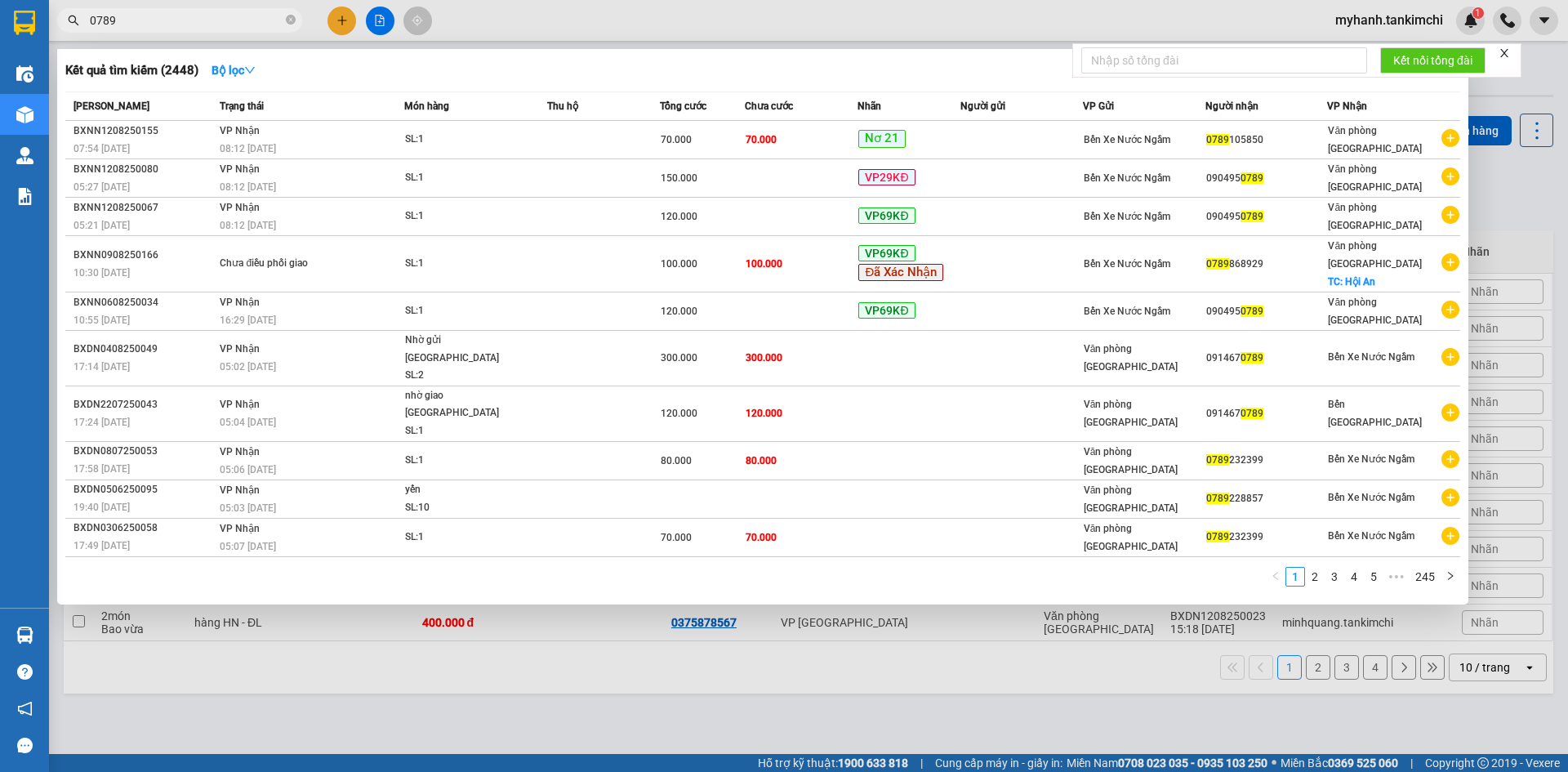
click at [194, 18] on input "0789" at bounding box center [186, 20] width 192 height 18
click at [290, 20] on icon "close-circle" at bounding box center [290, 20] width 10 height 10
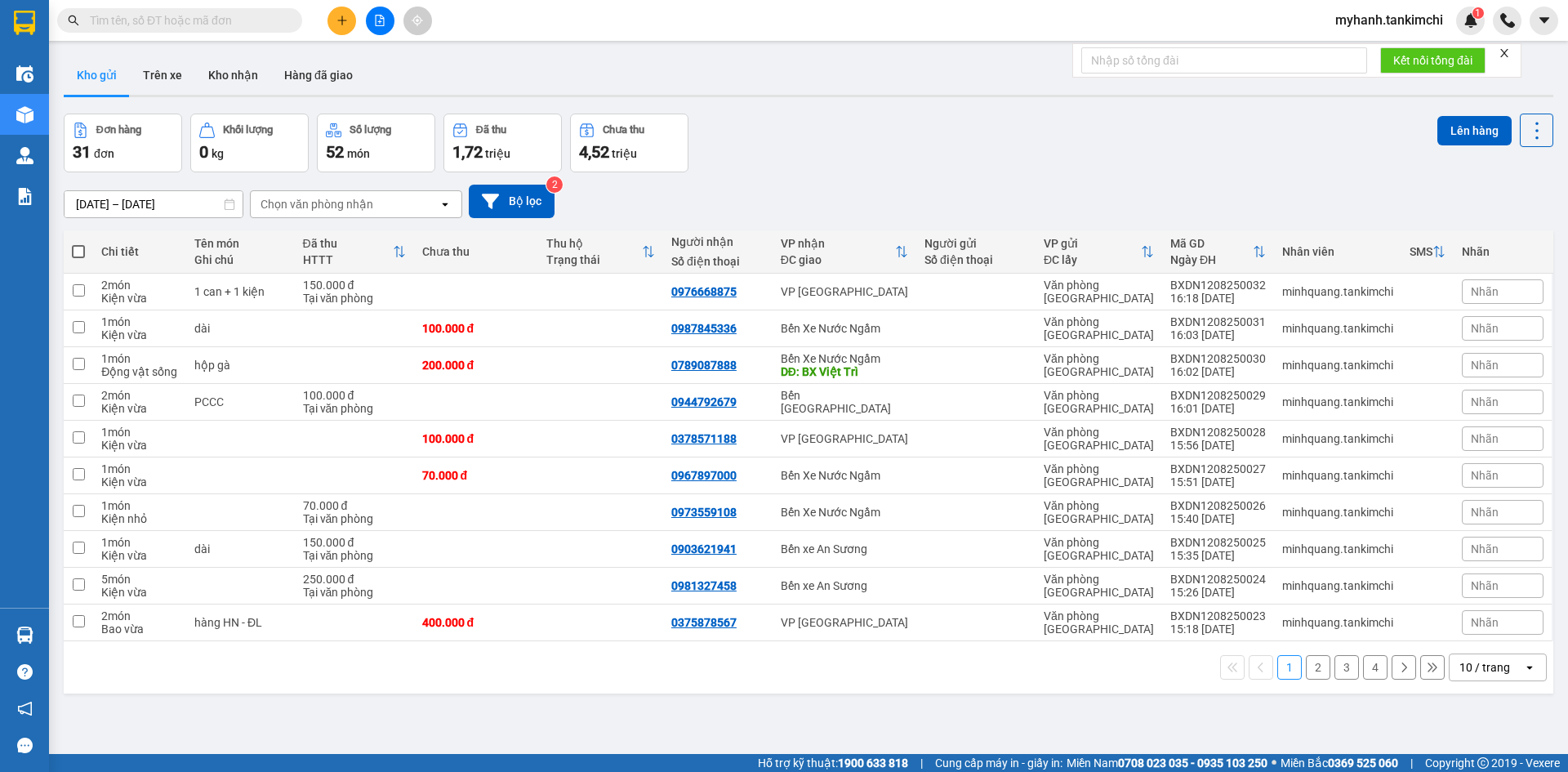
click at [272, 21] on input "text" at bounding box center [186, 20] width 192 height 18
type input "`"
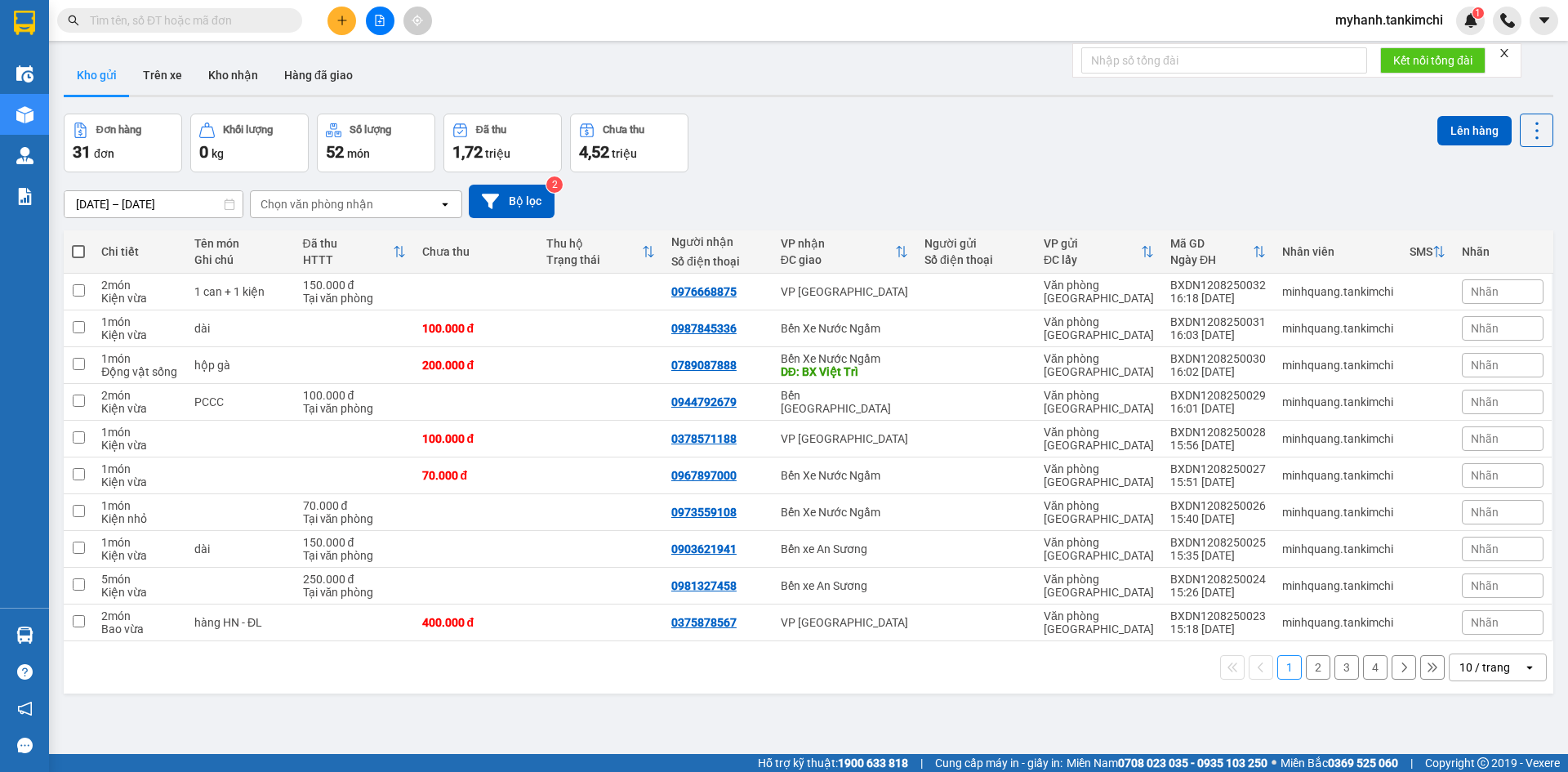
click at [186, 20] on input "text" at bounding box center [186, 20] width 192 height 18
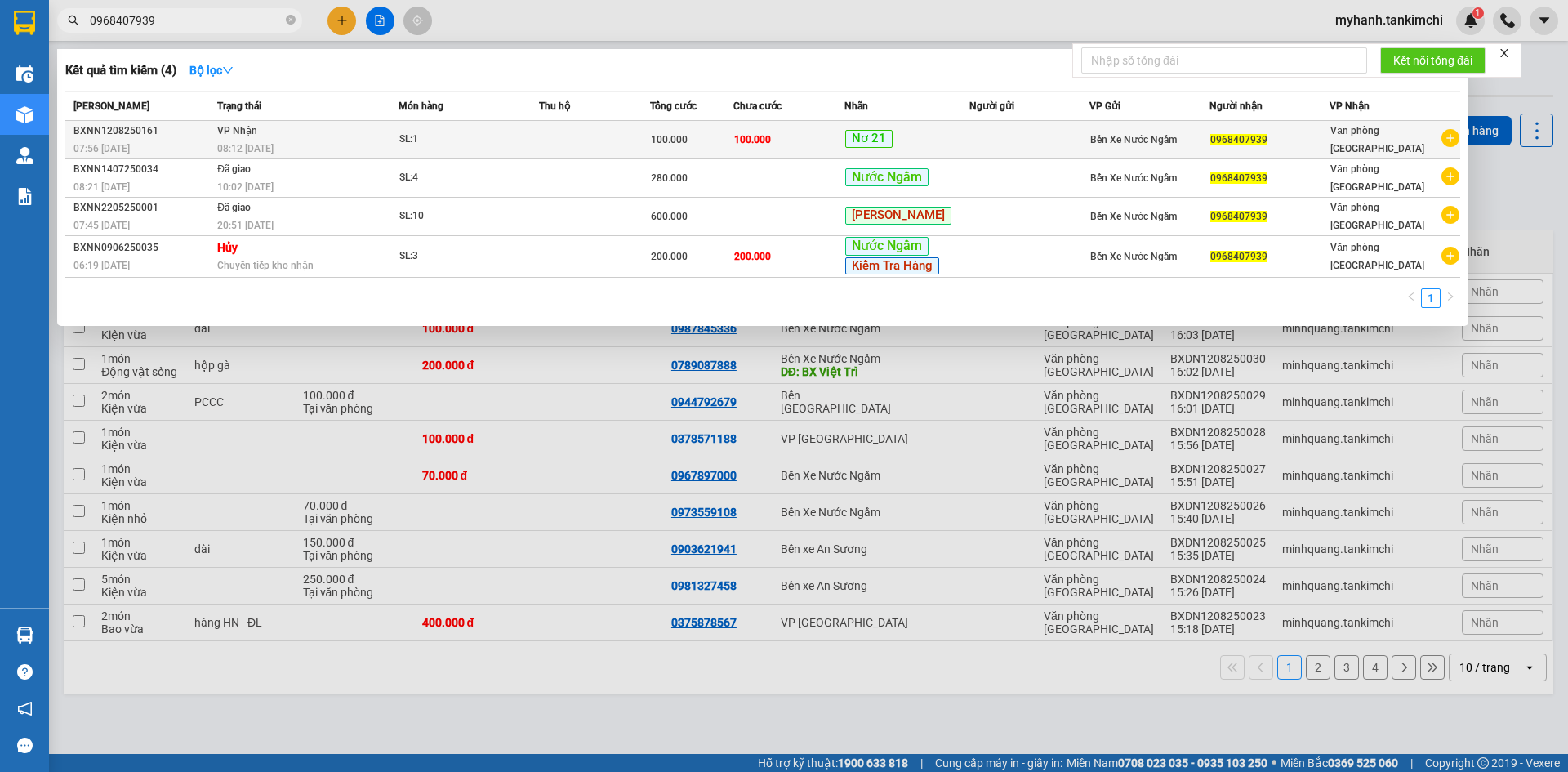
type input "0968407939"
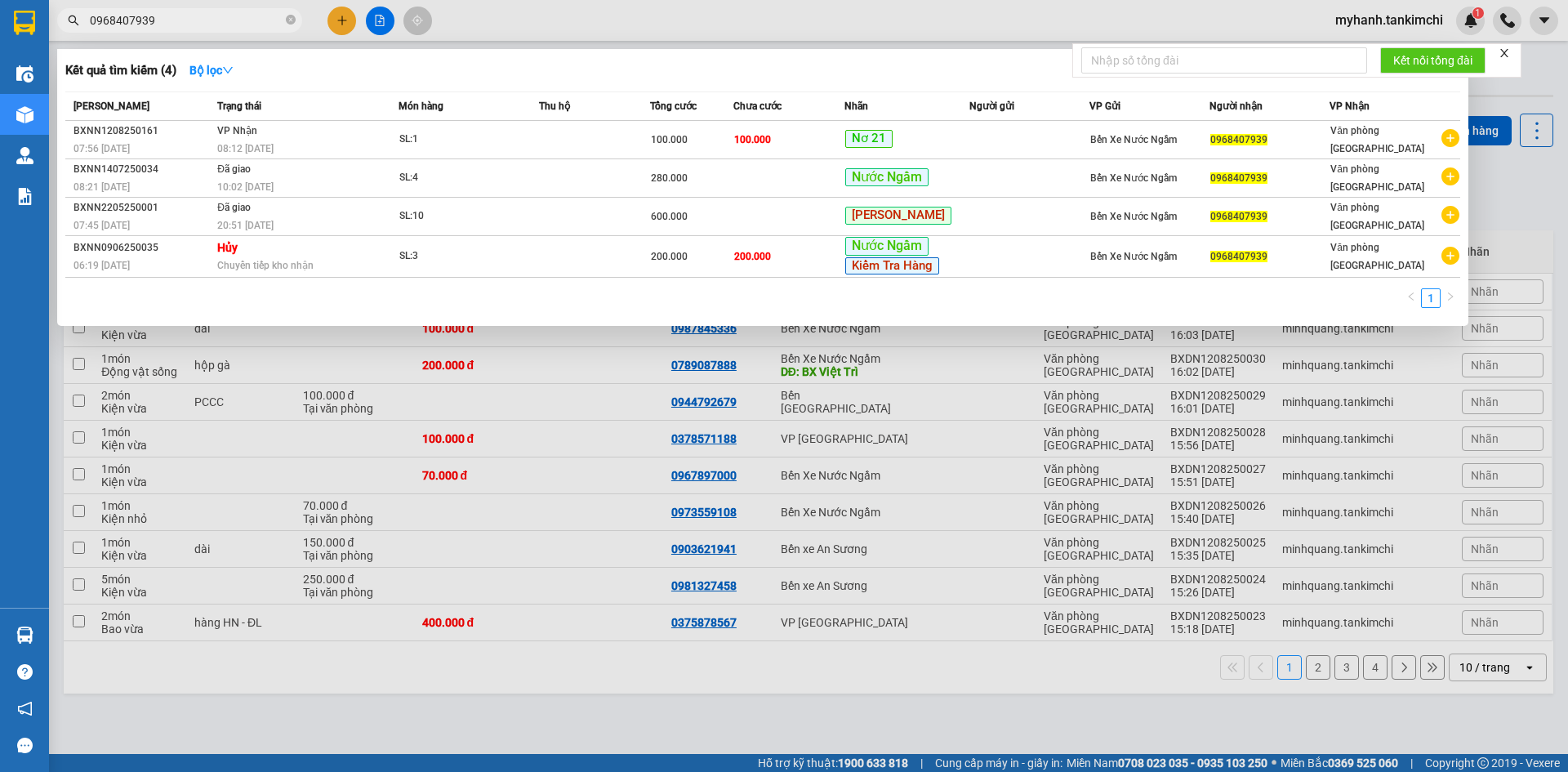
click at [389, 143] on div "08:12 [DATE]" at bounding box center [307, 149] width 181 height 18
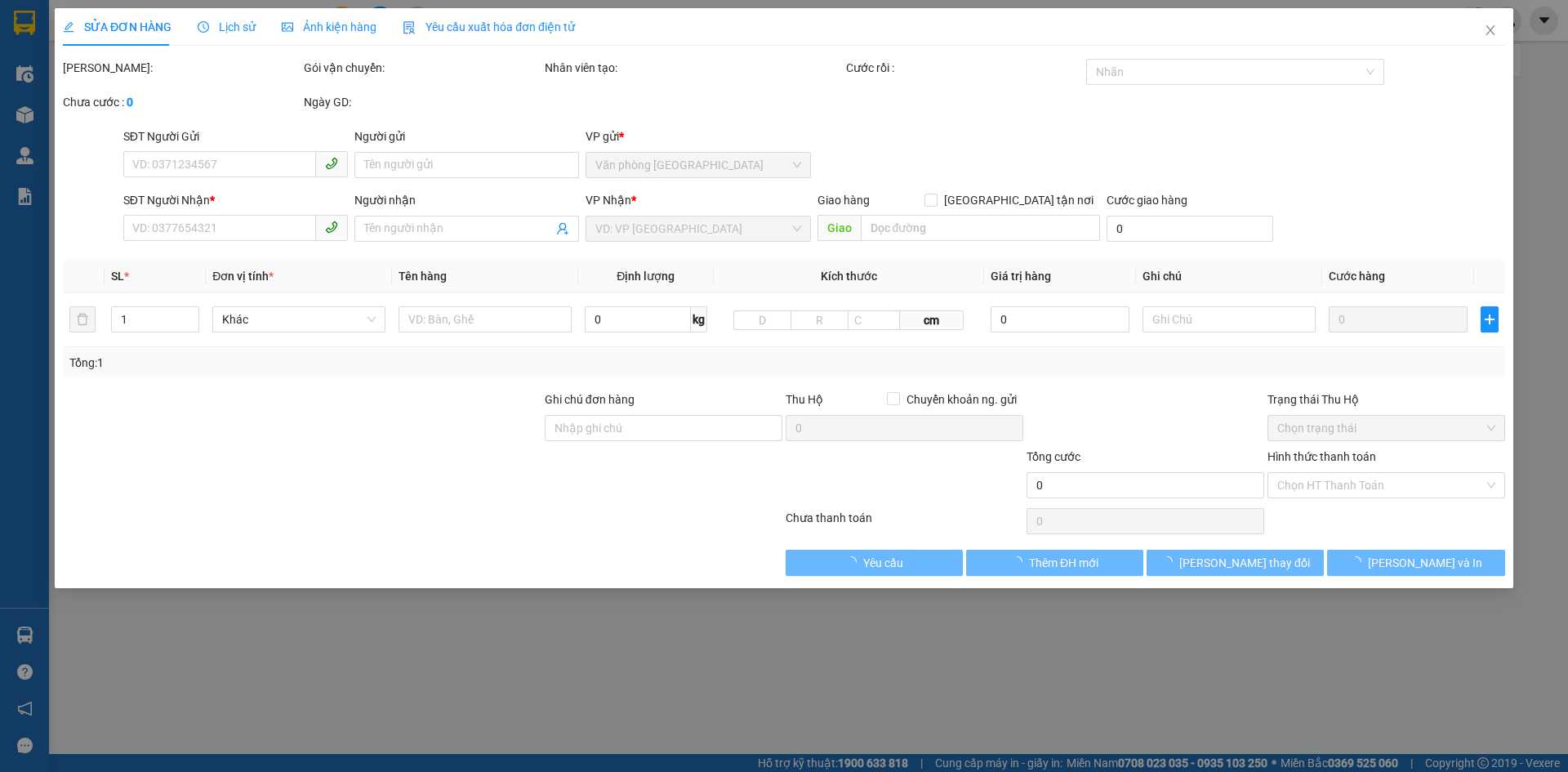
type input "0968407939"
type input "100.000"
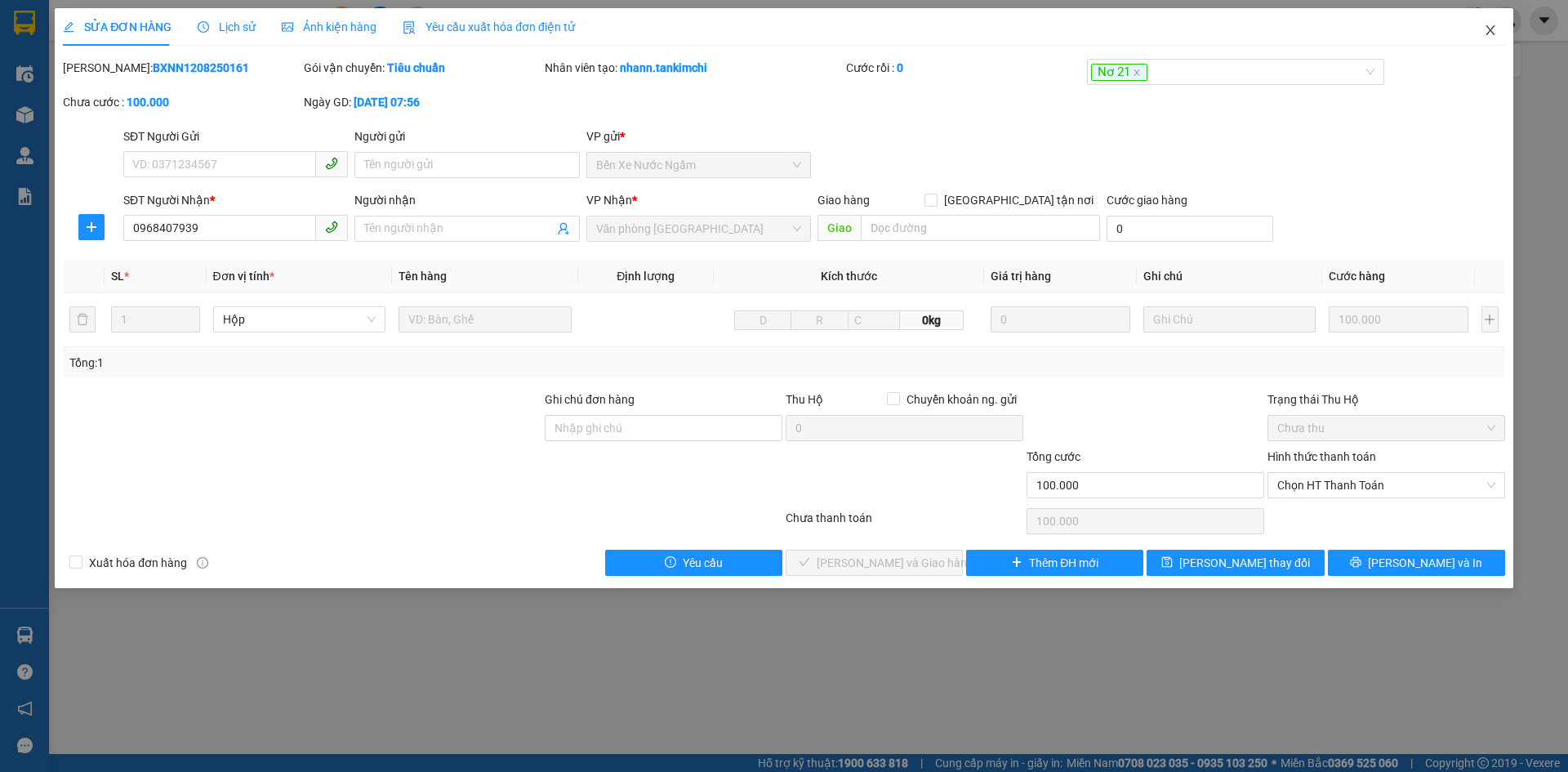
click at [1491, 33] on icon "close" at bounding box center [1490, 30] width 13 height 13
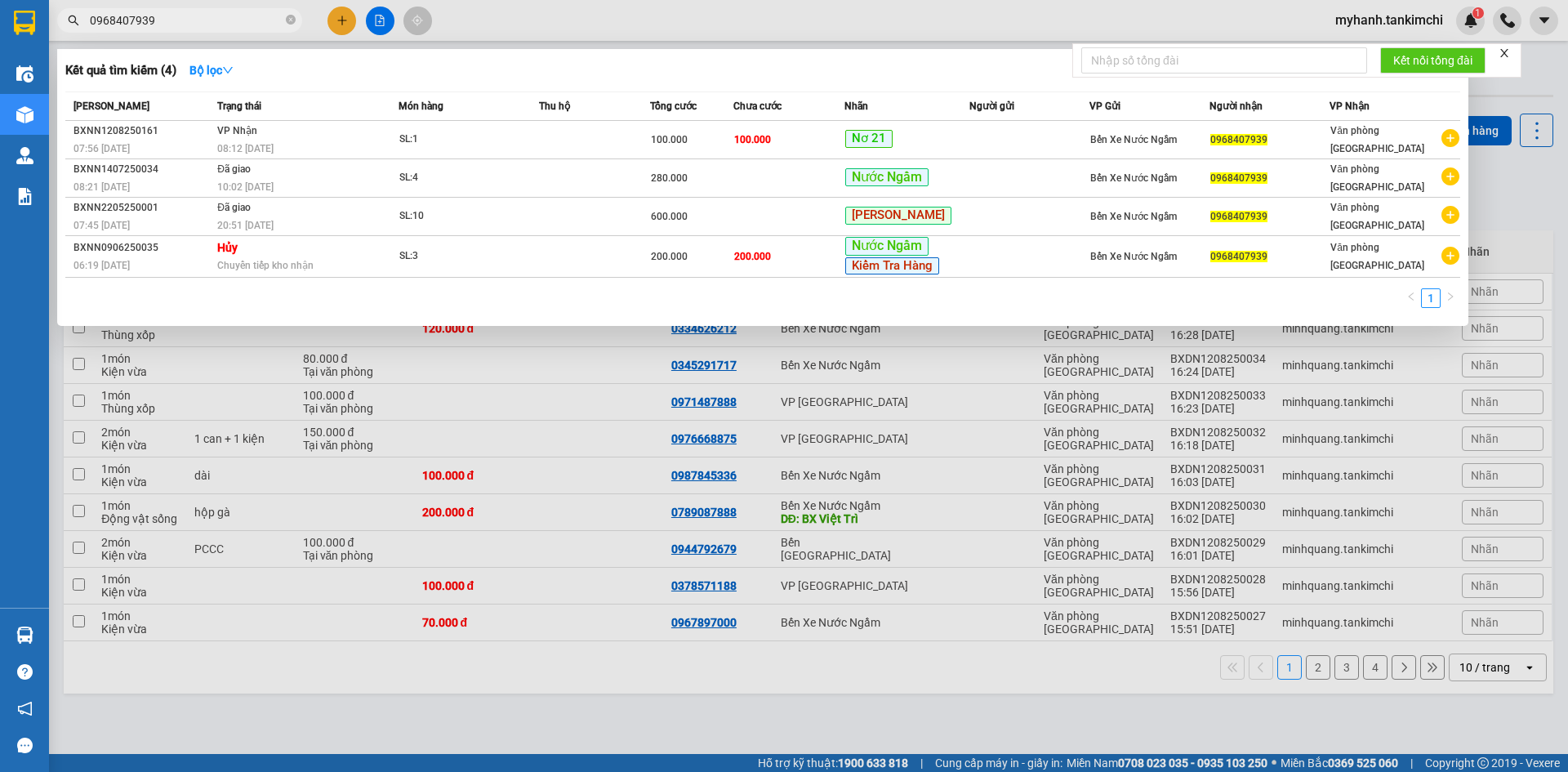
click at [227, 24] on input "0968407939" at bounding box center [186, 20] width 192 height 18
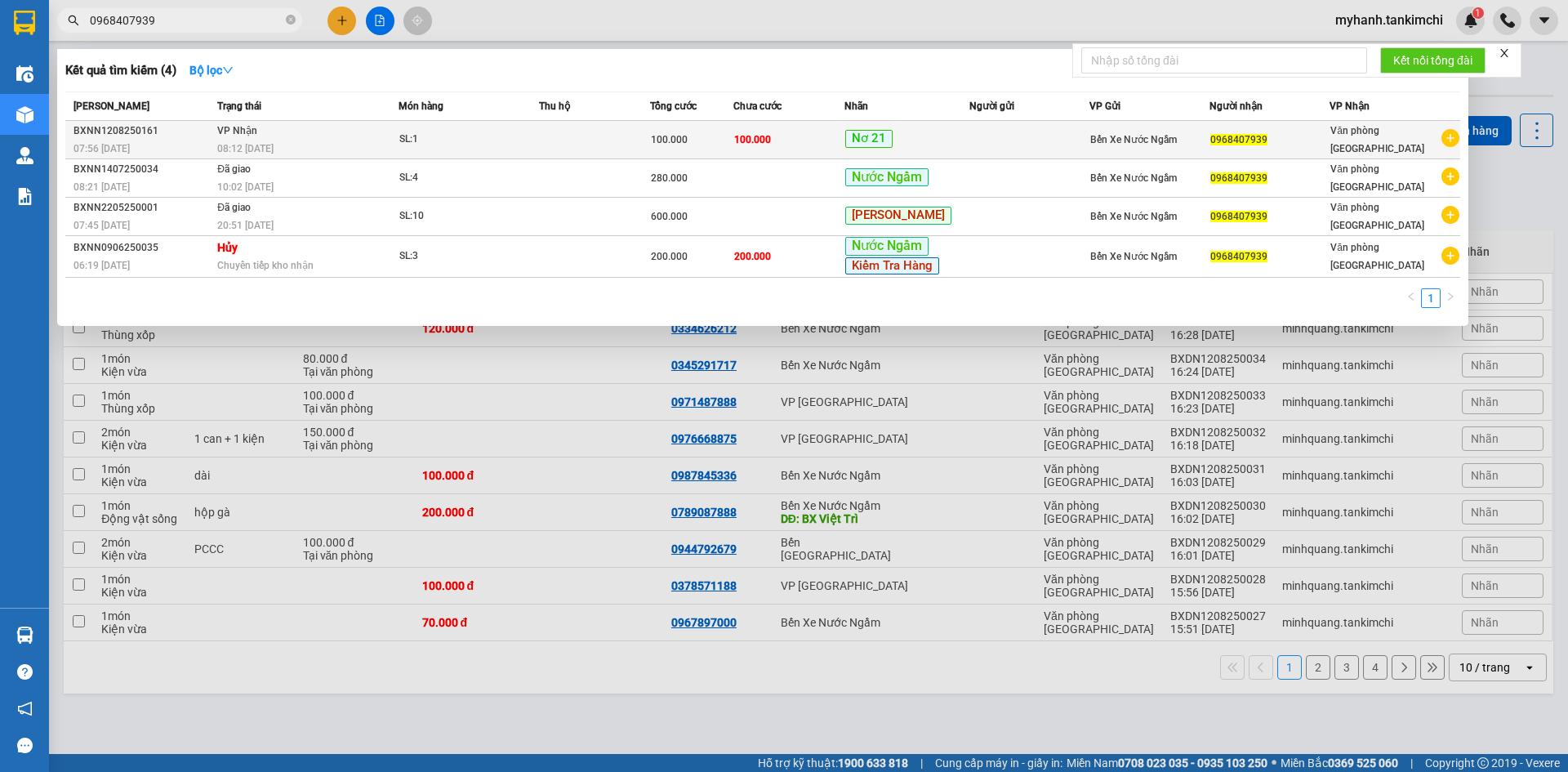
click at [434, 131] on div "SL: 1" at bounding box center [460, 140] width 123 height 18
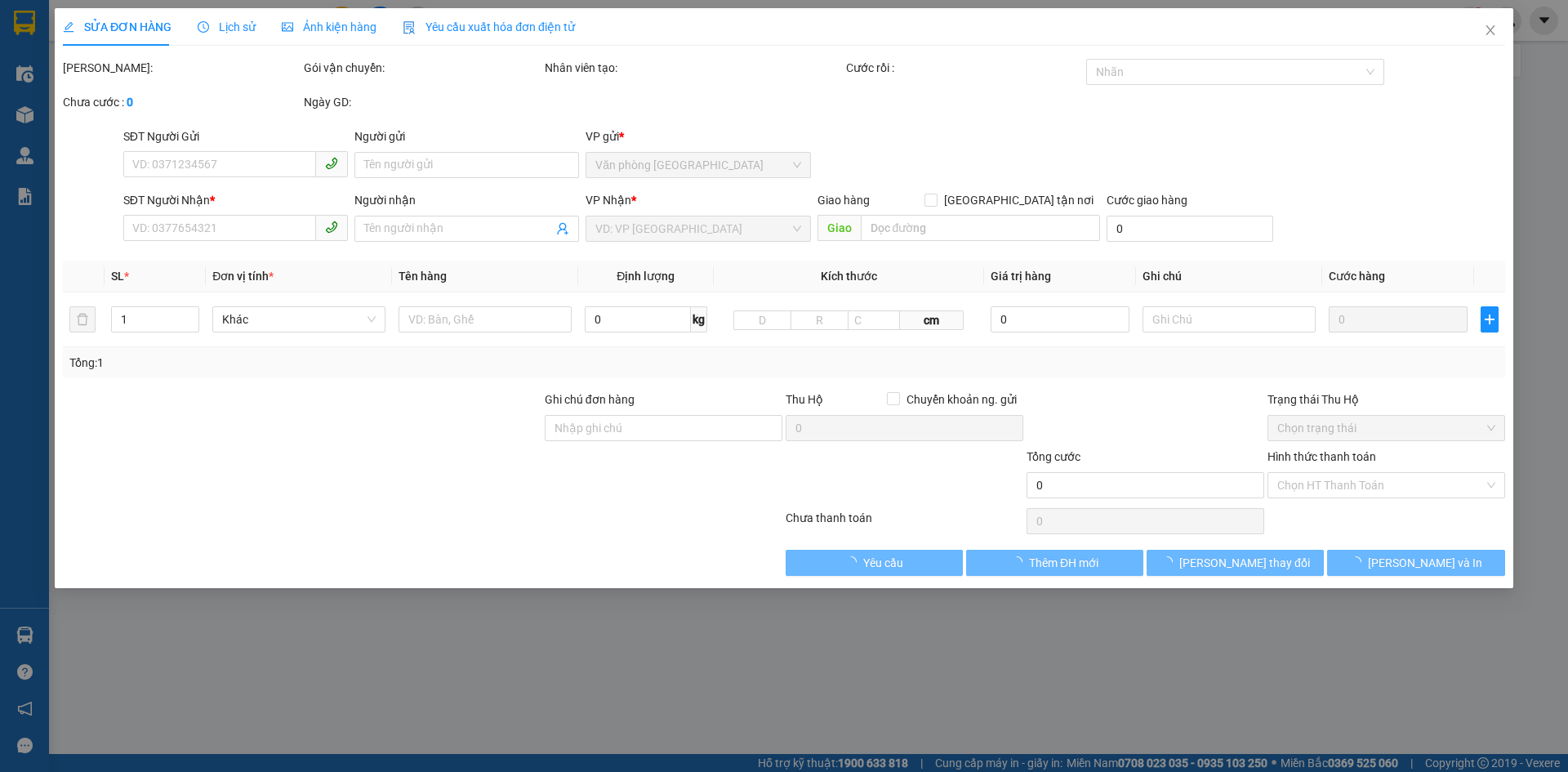
type input "0968407939"
type input "100.000"
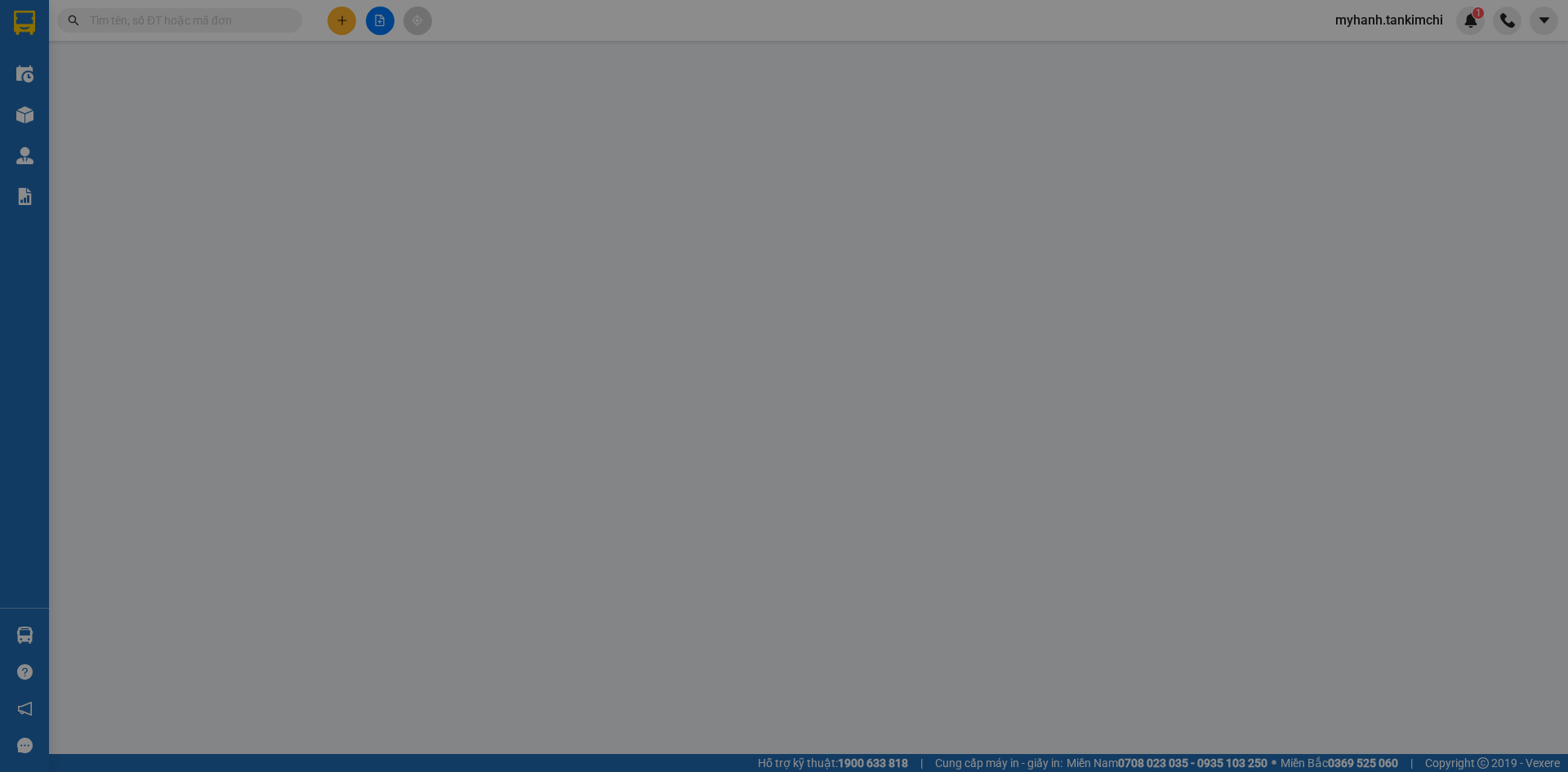
type input "0968407939"
type input "100.000"
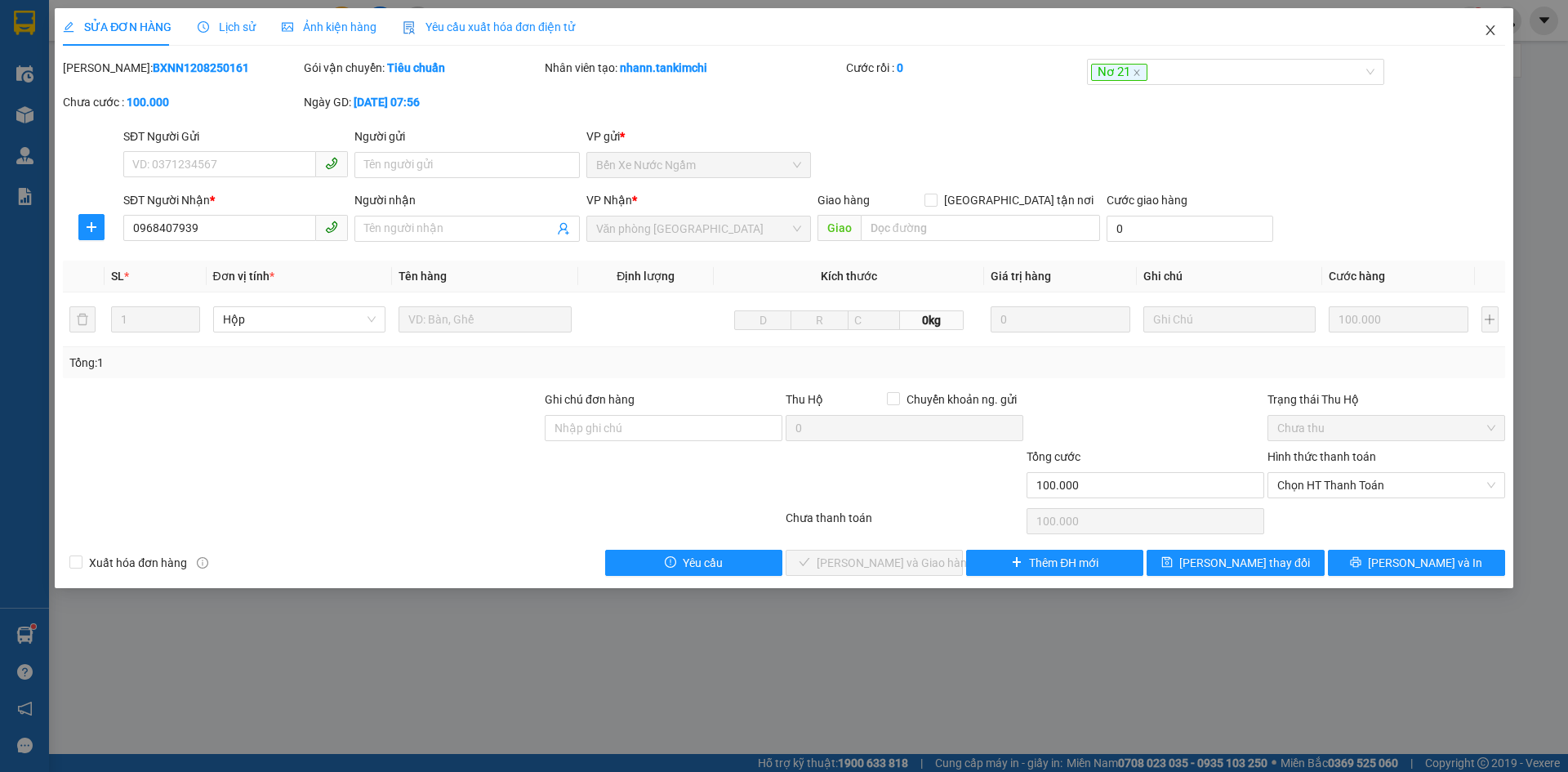
click at [1488, 28] on icon "close" at bounding box center [1490, 29] width 9 height 10
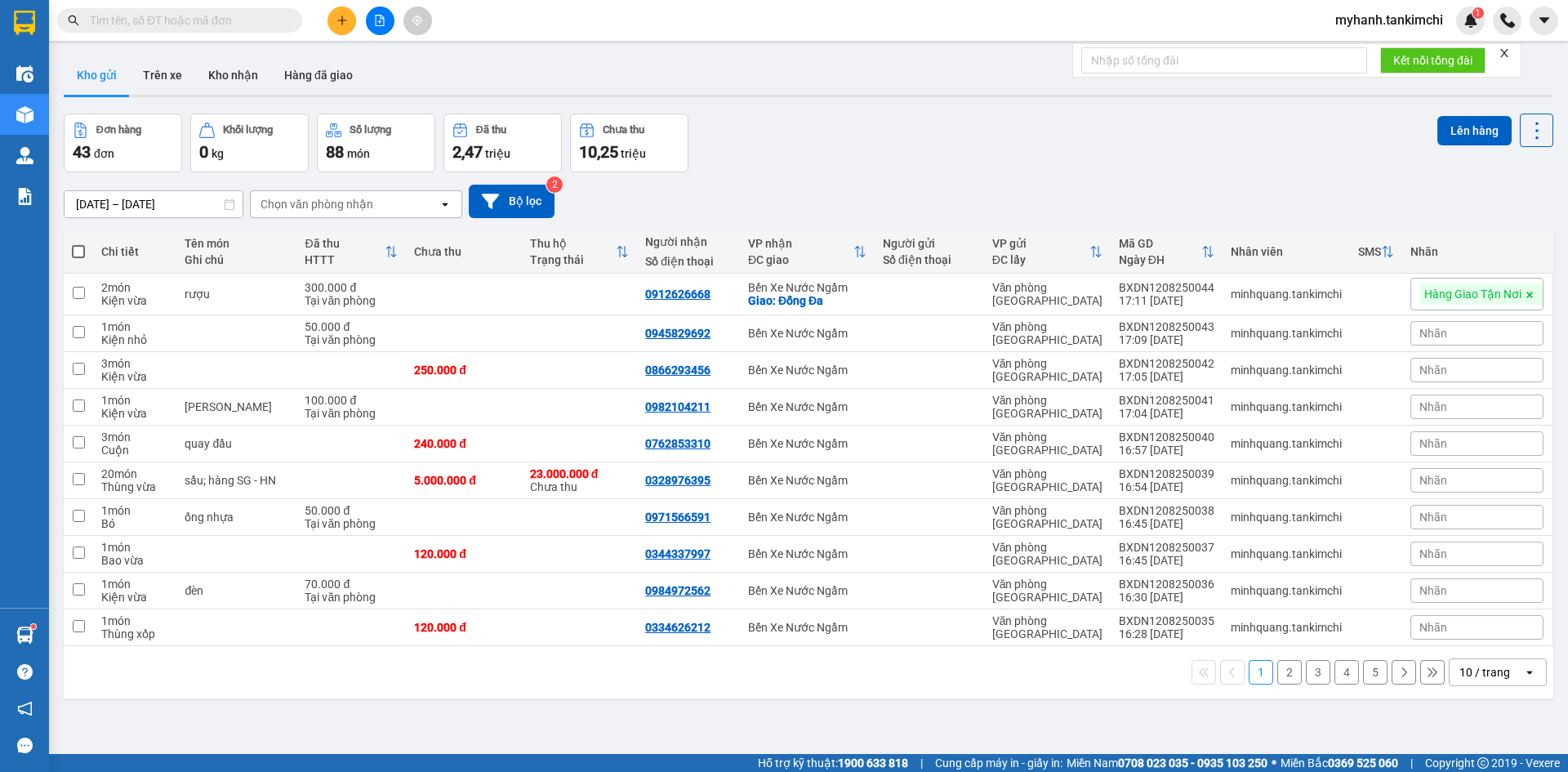
click at [389, 14] on button at bounding box center [380, 20] width 28 height 28
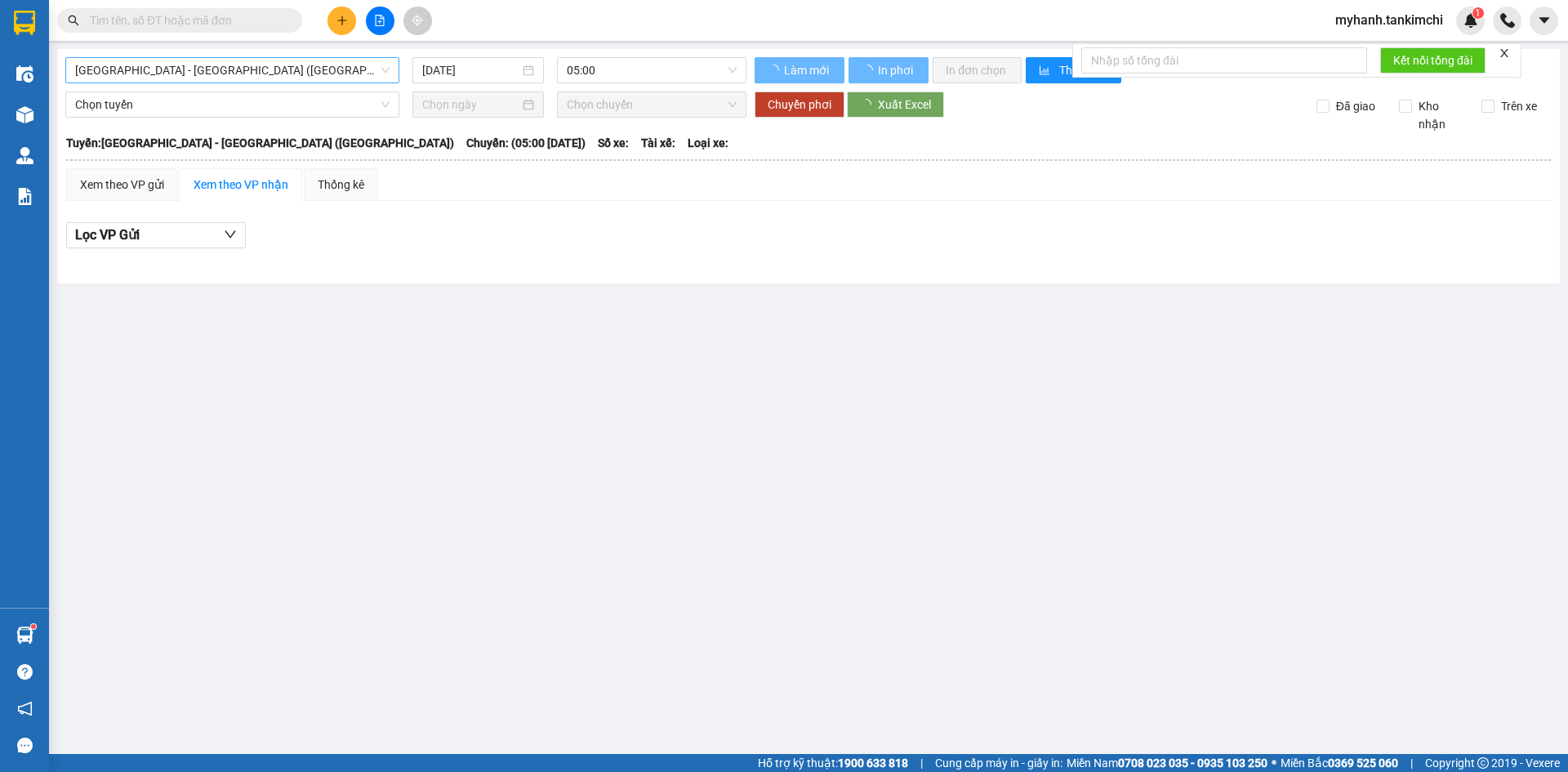
click at [183, 71] on span "Đà Nẵng - Hà Nội (Hàng)" at bounding box center [232, 70] width 314 height 25
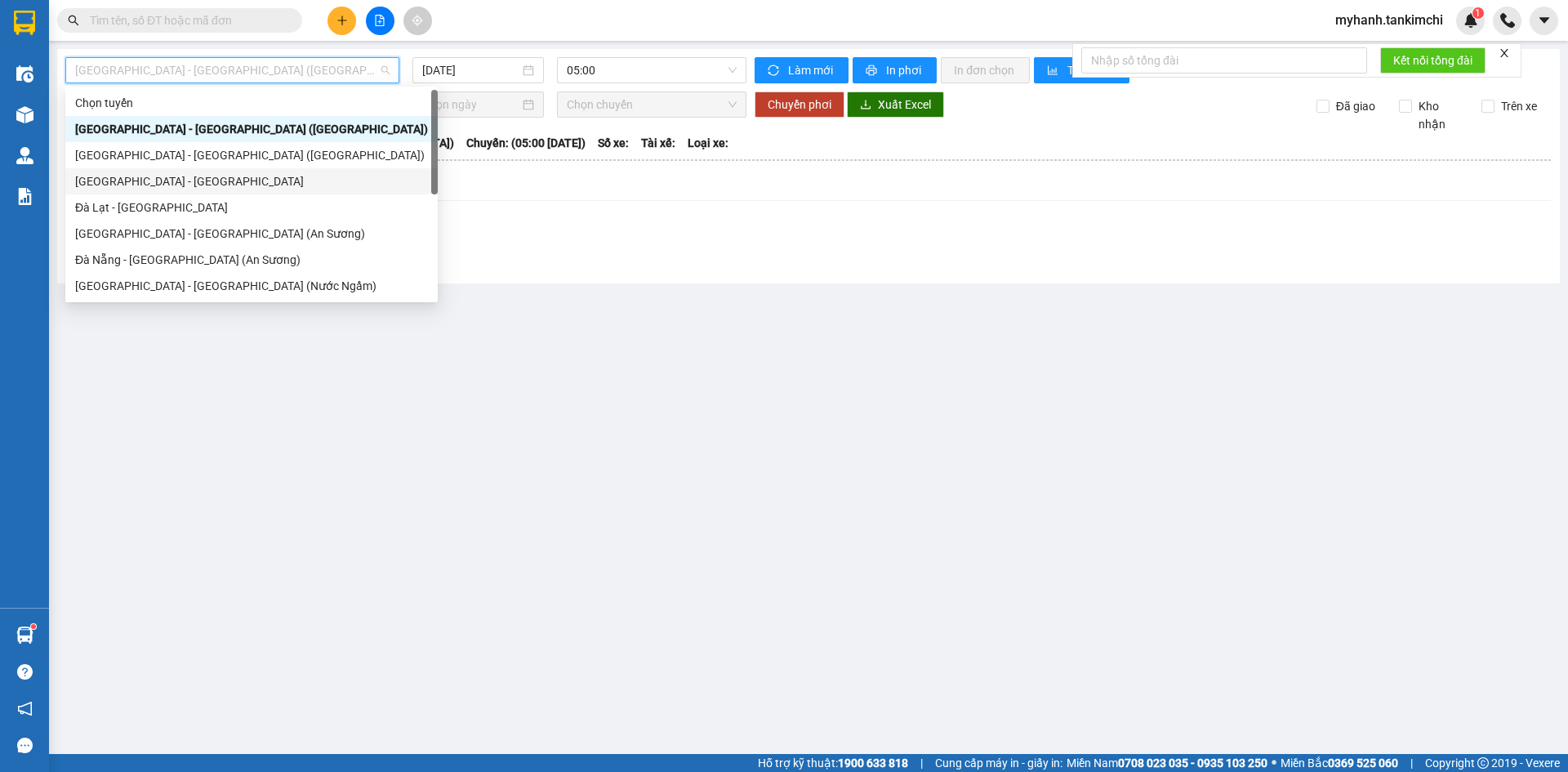
click at [183, 183] on div "Đà Nẵng - Đà Lạt" at bounding box center [251, 182] width 353 height 18
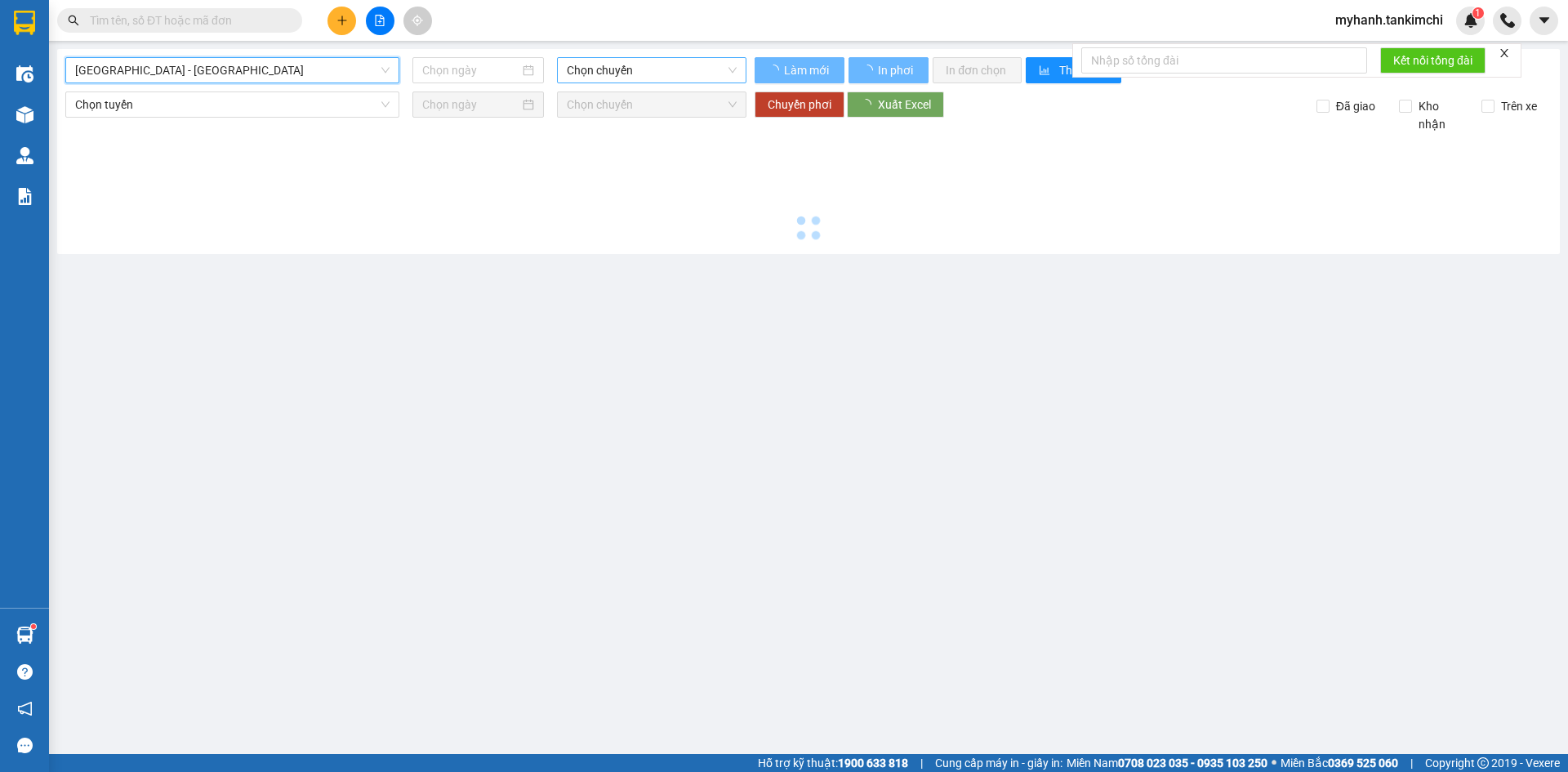
type input "12/08/2025"
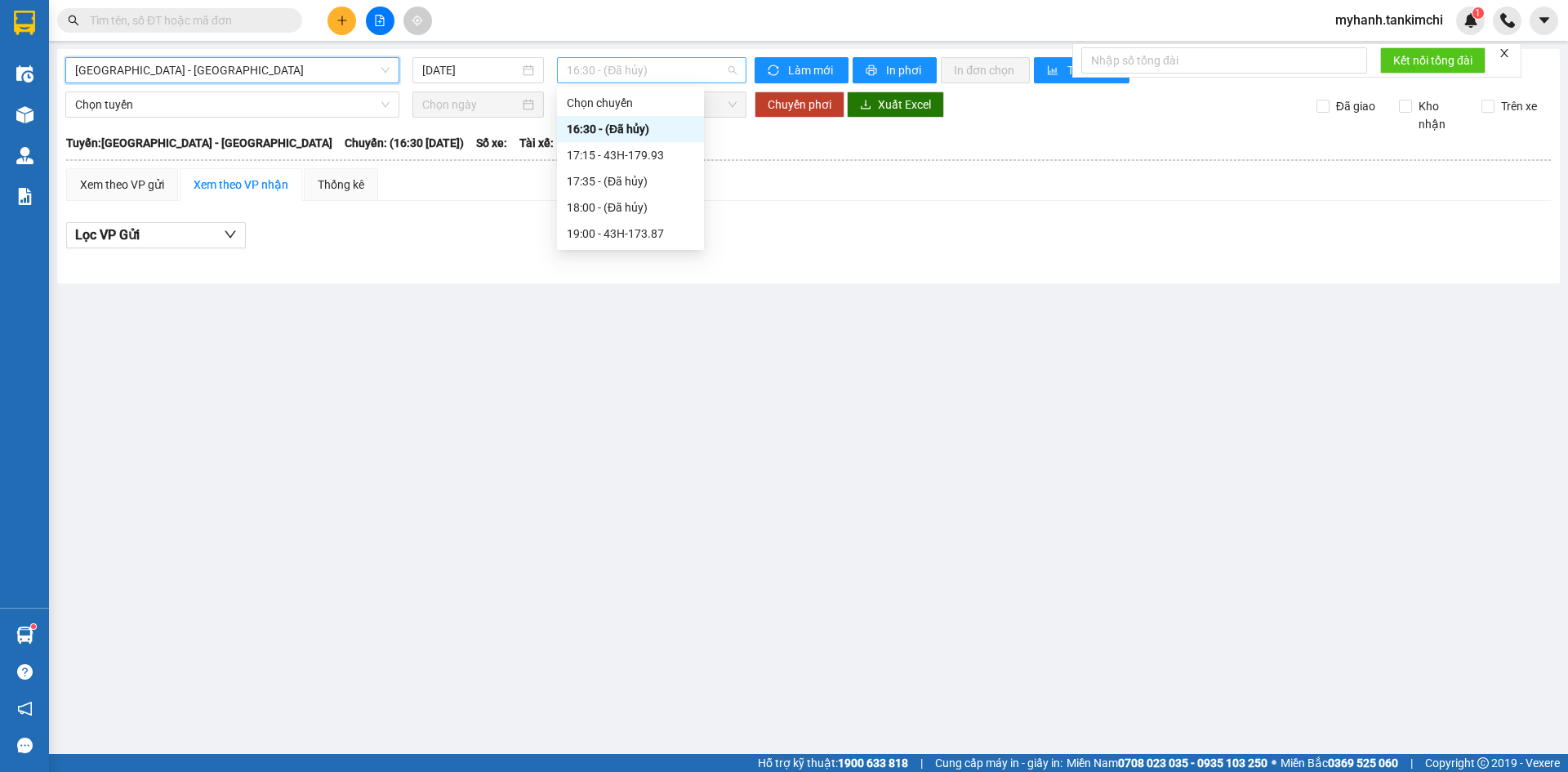
click at [687, 64] on span "16:30 - (Đã hủy)" at bounding box center [651, 70] width 170 height 25
click at [637, 233] on div "19:00 - 43H-173.87" at bounding box center [630, 233] width 127 height 18
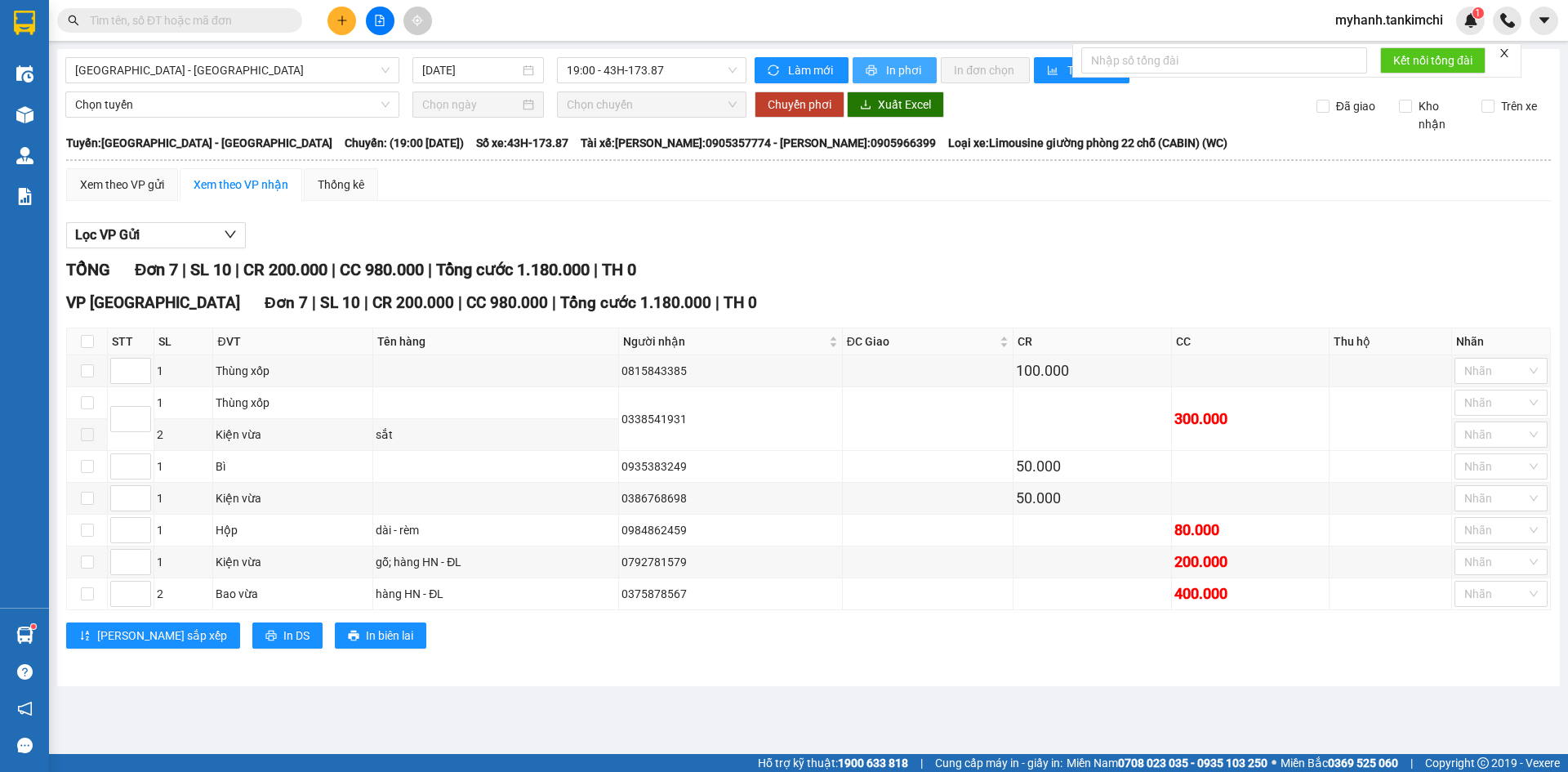
click at [886, 67] on span "In phơi" at bounding box center [905, 70] width 37 height 18
